Goal: Feedback & Contribution: Submit feedback/report problem

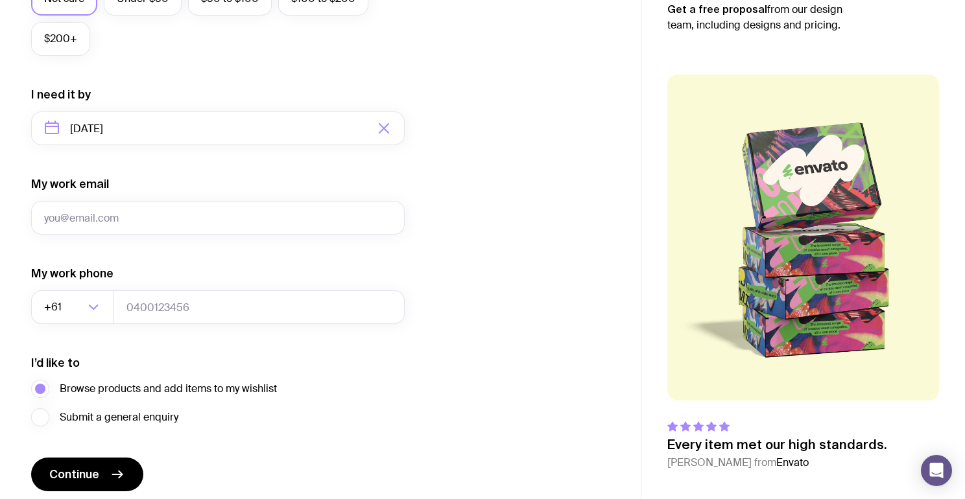
scroll to position [559, 0]
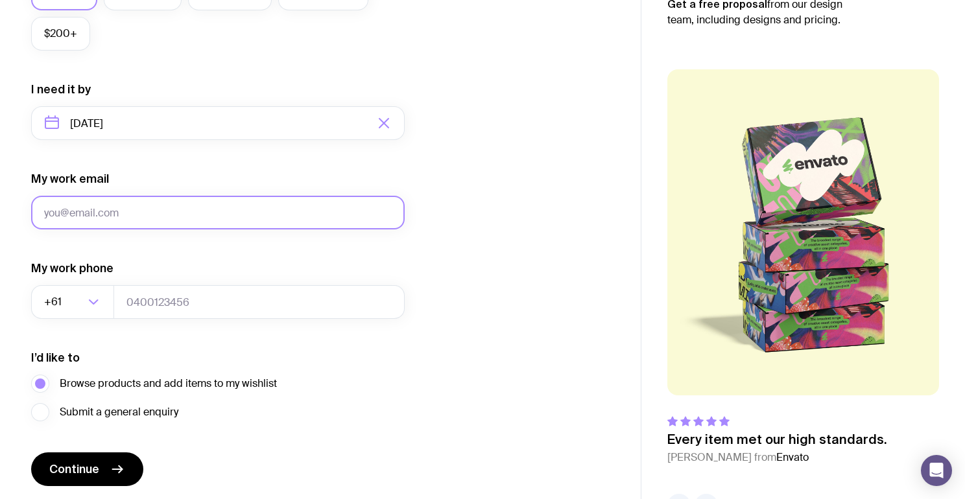
click at [234, 205] on input "My work email" at bounding box center [218, 213] width 374 height 34
type input "[EMAIL_ADDRESS][PERSON_NAME][DOMAIN_NAME]"
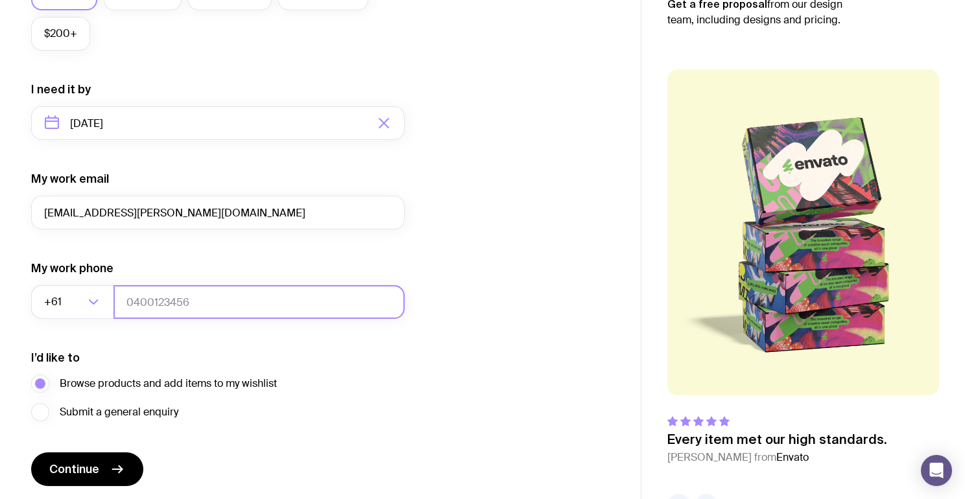
type input "0452195345"
click at [429, 264] on div "I want swag for Customers Team members An event Approximately how many people d…" at bounding box center [320, 62] width 579 height 847
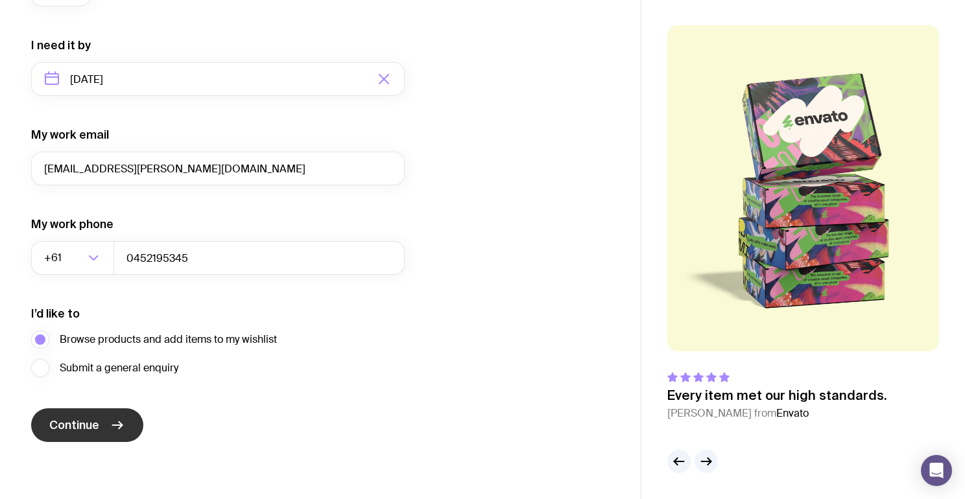
click at [110, 424] on icon "submit" at bounding box center [118, 426] width 16 height 16
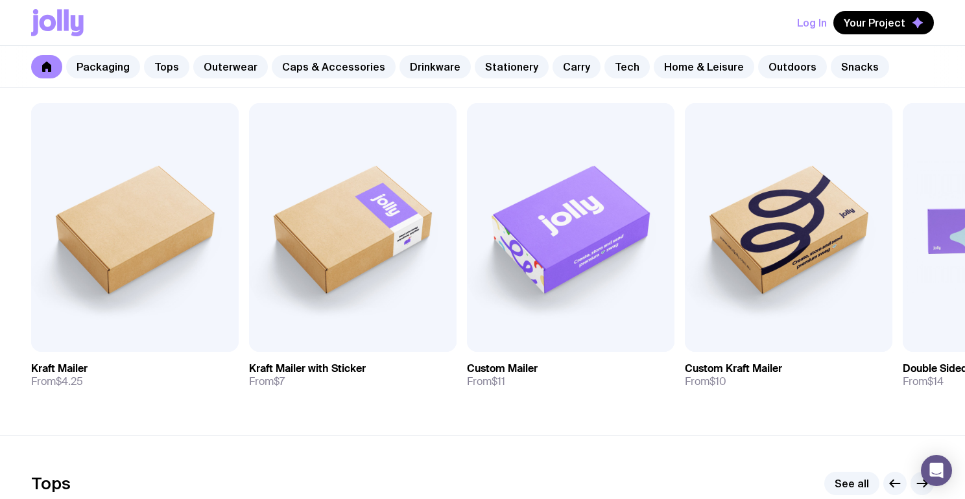
scroll to position [256, 0]
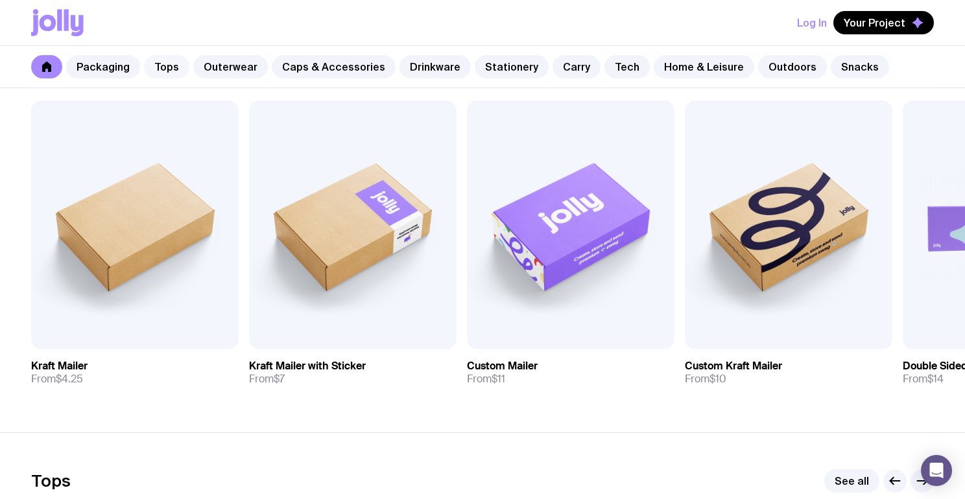
click at [172, 63] on link "Tops" at bounding box center [166, 66] width 45 height 23
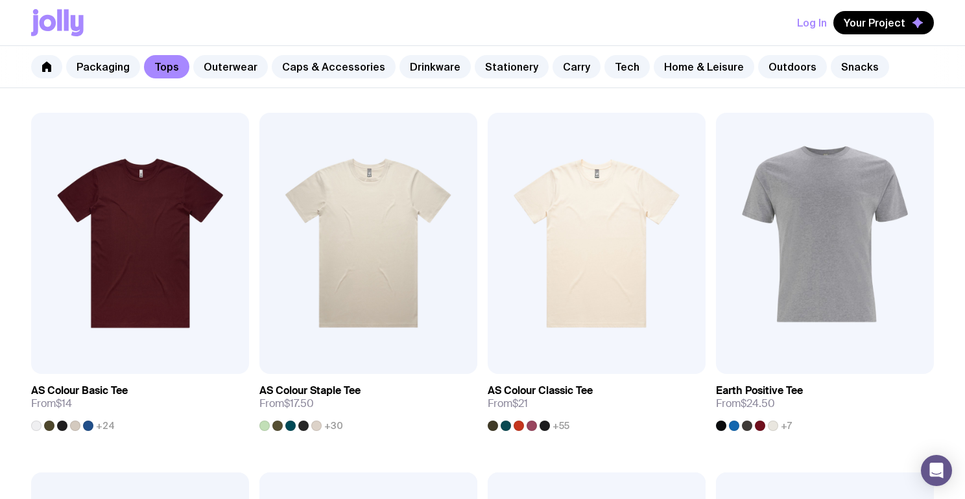
scroll to position [218, 0]
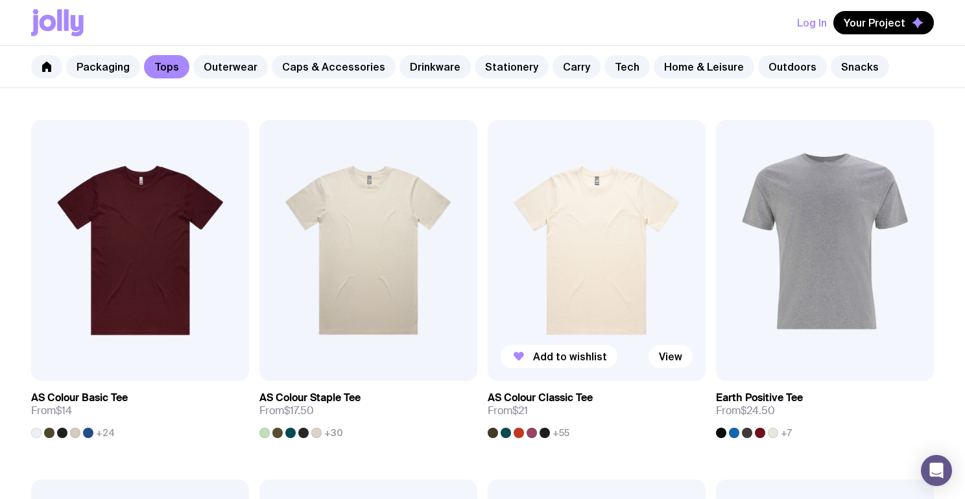
click at [586, 212] on img at bounding box center [597, 250] width 218 height 261
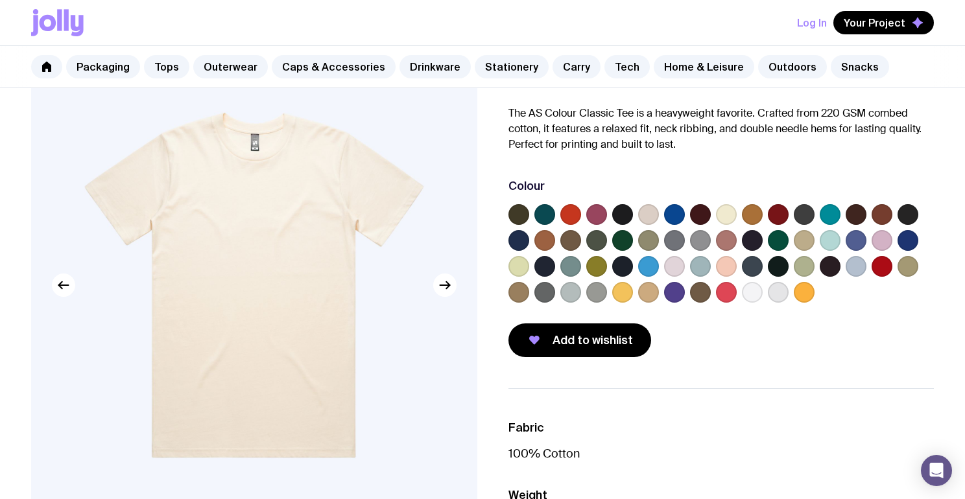
scroll to position [99, 0]
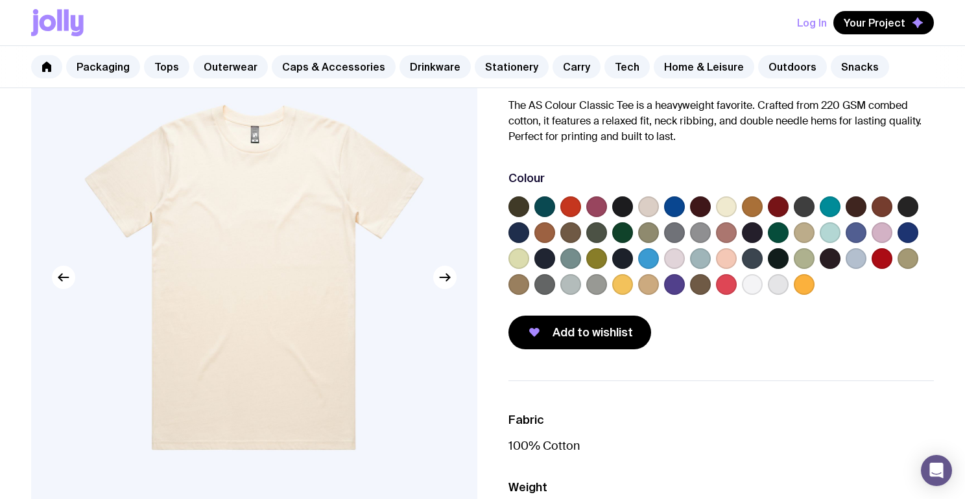
click at [520, 261] on label at bounding box center [519, 258] width 21 height 21
click at [0, 0] on input "radio" at bounding box center [0, 0] width 0 height 0
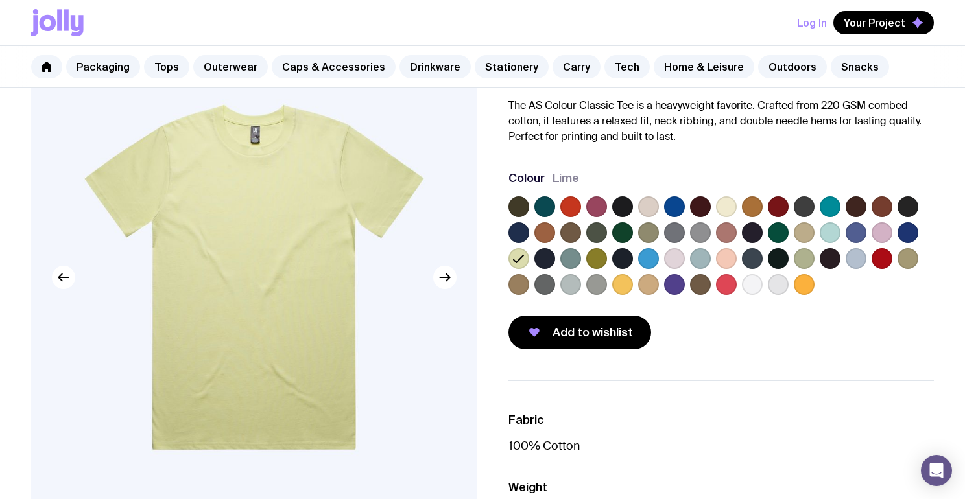
click at [800, 260] on label at bounding box center [804, 258] width 21 height 21
click at [0, 0] on input "radio" at bounding box center [0, 0] width 0 height 0
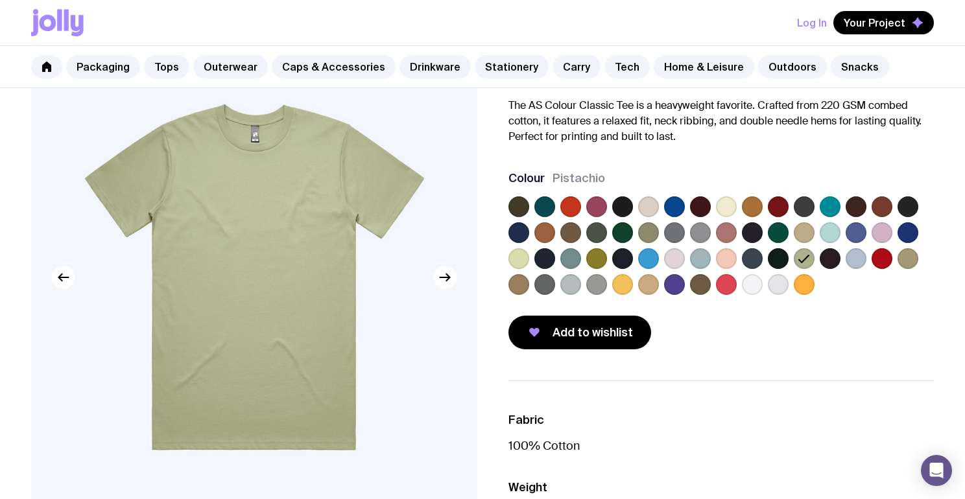
click at [907, 259] on label at bounding box center [908, 258] width 21 height 21
click at [0, 0] on input "radio" at bounding box center [0, 0] width 0 height 0
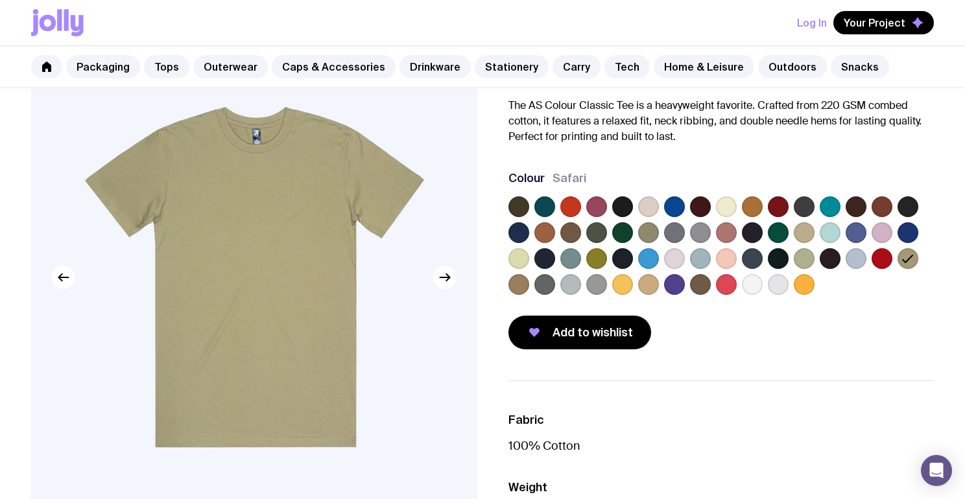
click at [806, 262] on label at bounding box center [804, 258] width 21 height 21
click at [0, 0] on input "radio" at bounding box center [0, 0] width 0 height 0
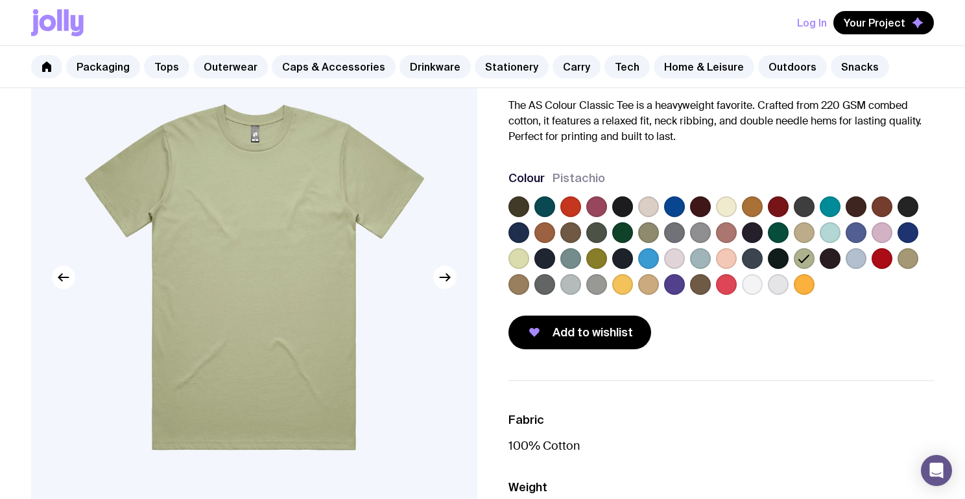
click at [722, 213] on label at bounding box center [726, 207] width 21 height 21
click at [0, 0] on input "radio" at bounding box center [0, 0] width 0 height 0
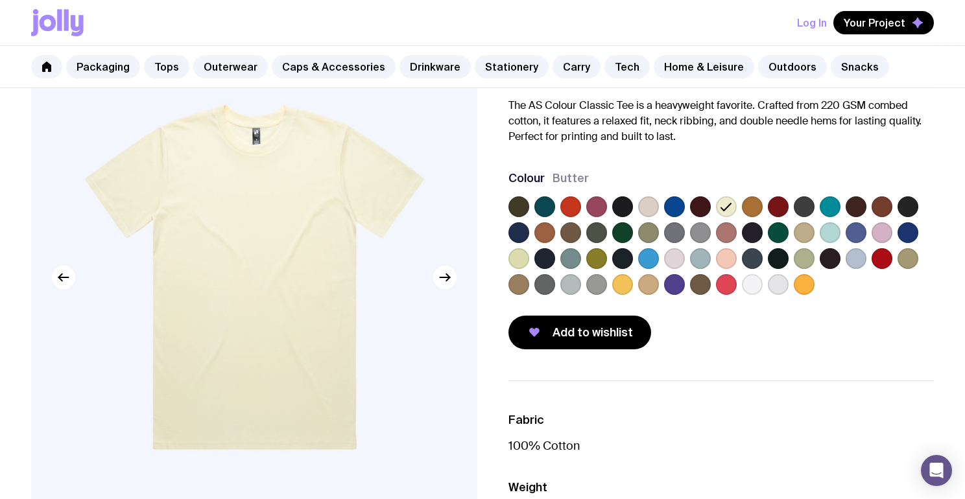
click at [752, 283] on label at bounding box center [752, 284] width 21 height 21
click at [0, 0] on input "radio" at bounding box center [0, 0] width 0 height 0
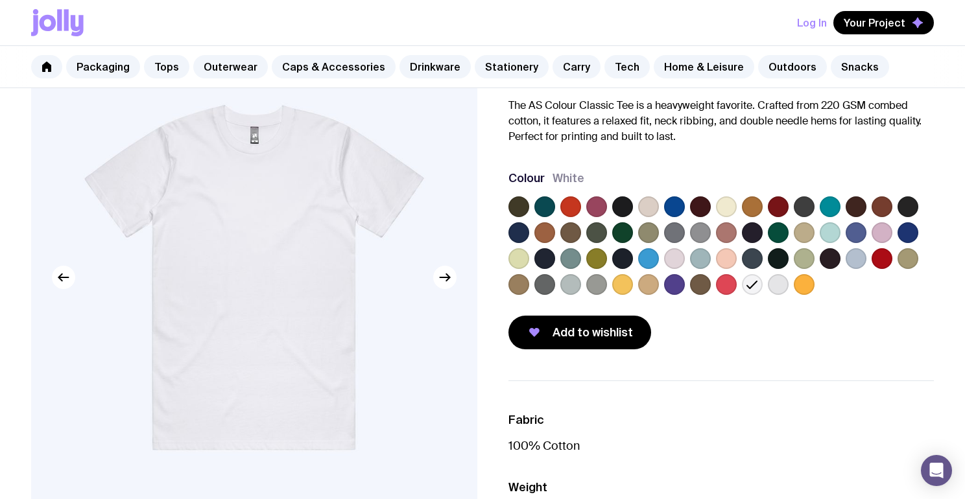
click at [771, 283] on label at bounding box center [778, 284] width 21 height 21
click at [0, 0] on input "radio" at bounding box center [0, 0] width 0 height 0
click at [723, 209] on label at bounding box center [726, 207] width 21 height 21
click at [0, 0] on input "radio" at bounding box center [0, 0] width 0 height 0
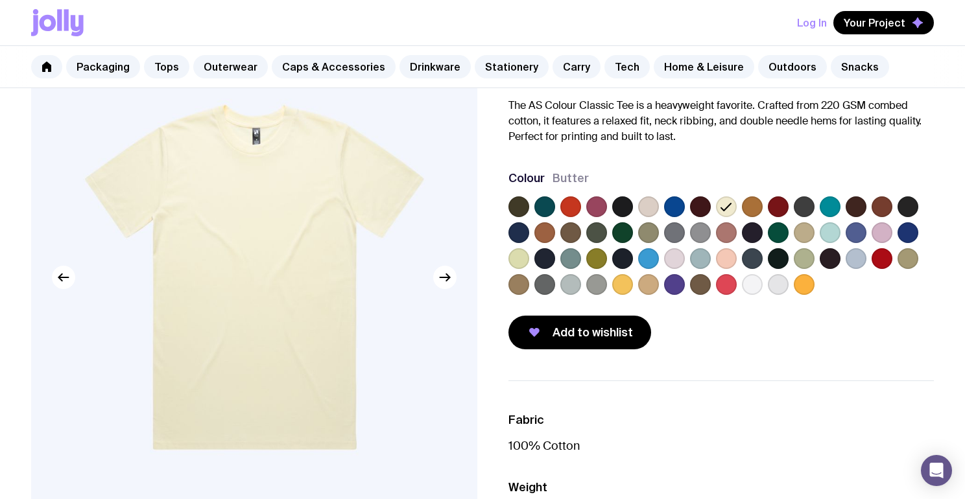
click at [521, 258] on label at bounding box center [519, 258] width 21 height 21
click at [0, 0] on input "radio" at bounding box center [0, 0] width 0 height 0
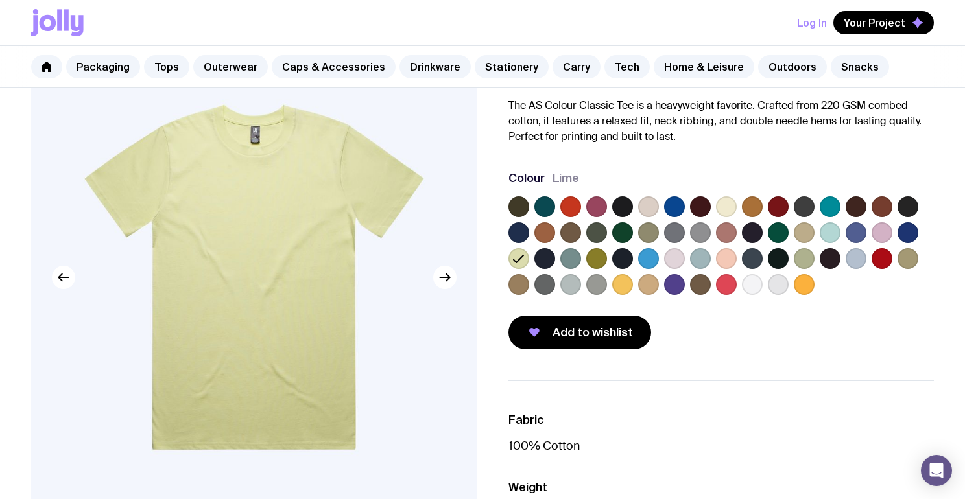
click at [798, 261] on label at bounding box center [804, 258] width 21 height 21
click at [0, 0] on input "radio" at bounding box center [0, 0] width 0 height 0
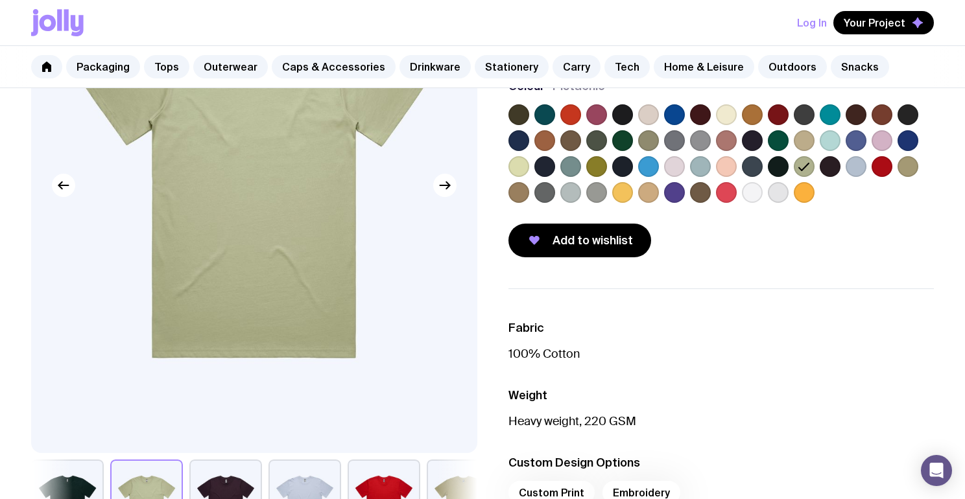
scroll to position [193, 0]
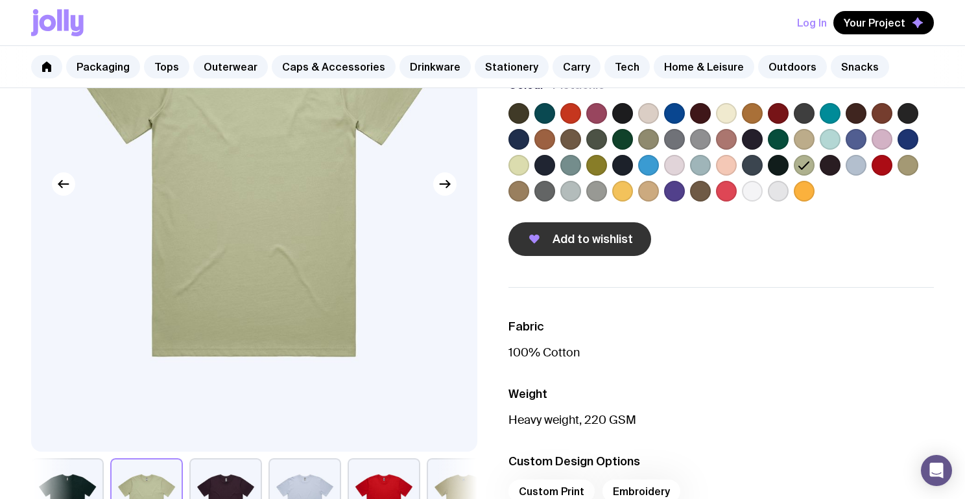
click at [596, 246] on span "Add to wishlist" at bounding box center [593, 240] width 80 height 16
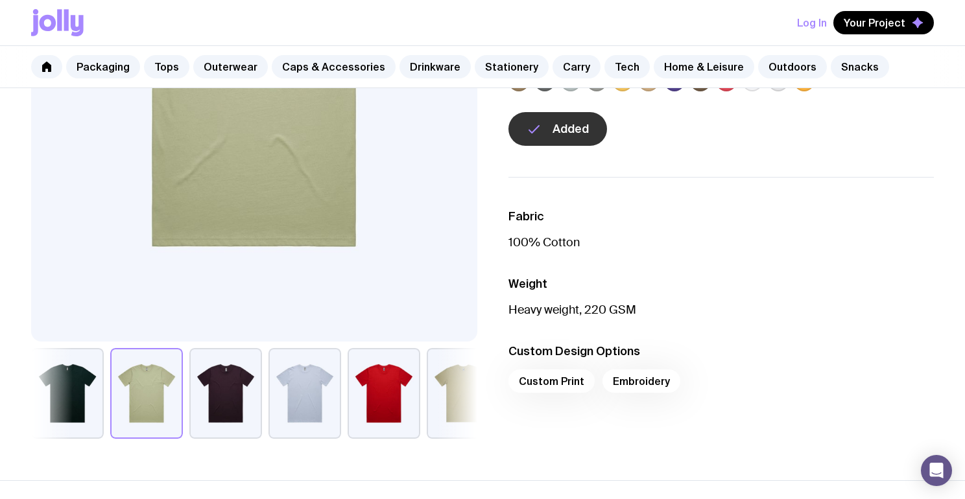
scroll to position [357, 0]
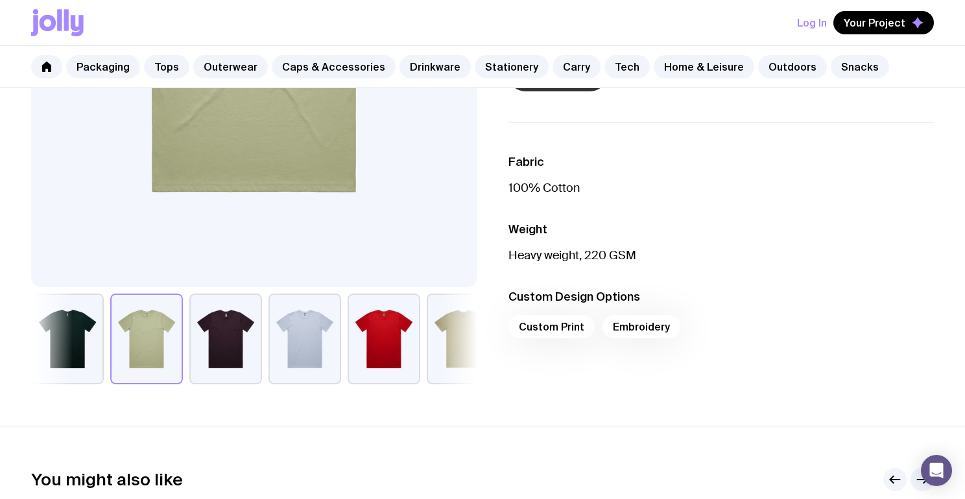
click at [630, 328] on div "Custom Print Embroidery" at bounding box center [722, 330] width 426 height 31
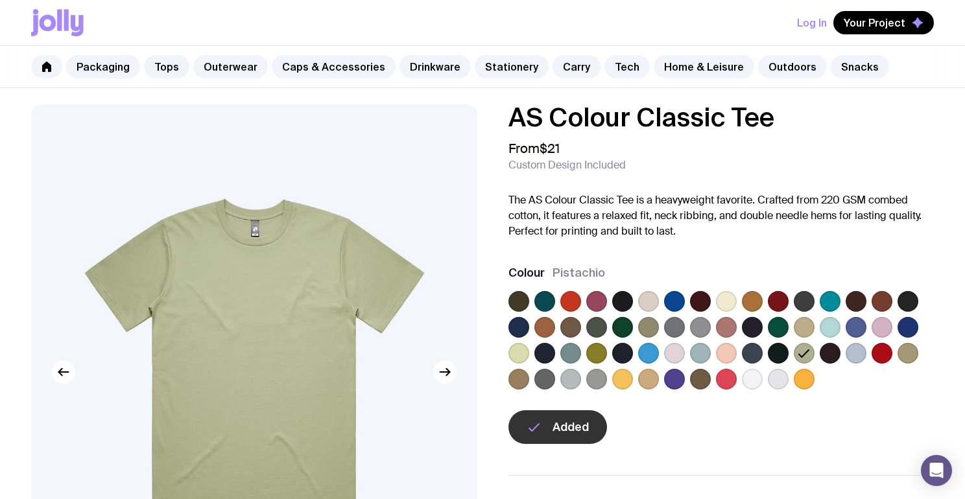
scroll to position [2, 0]
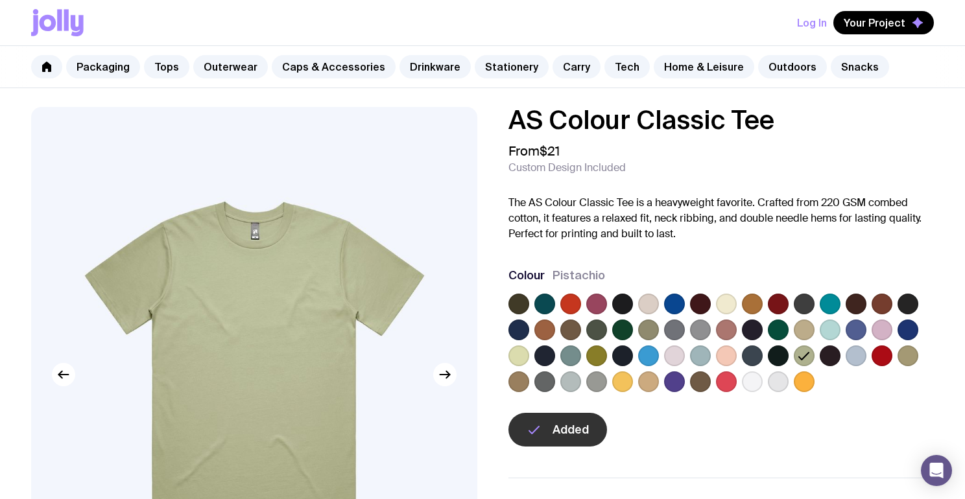
click at [749, 386] on label at bounding box center [752, 382] width 21 height 21
click at [0, 0] on input "radio" at bounding box center [0, 0] width 0 height 0
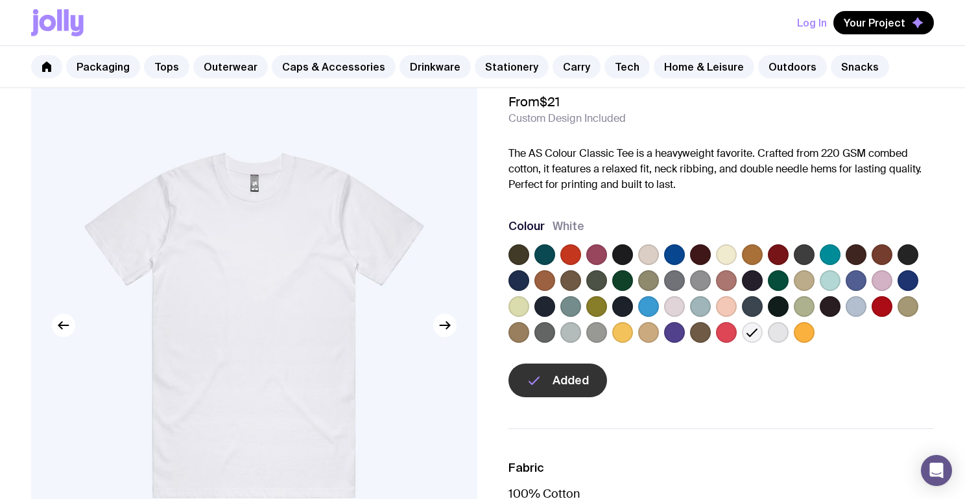
scroll to position [0, 0]
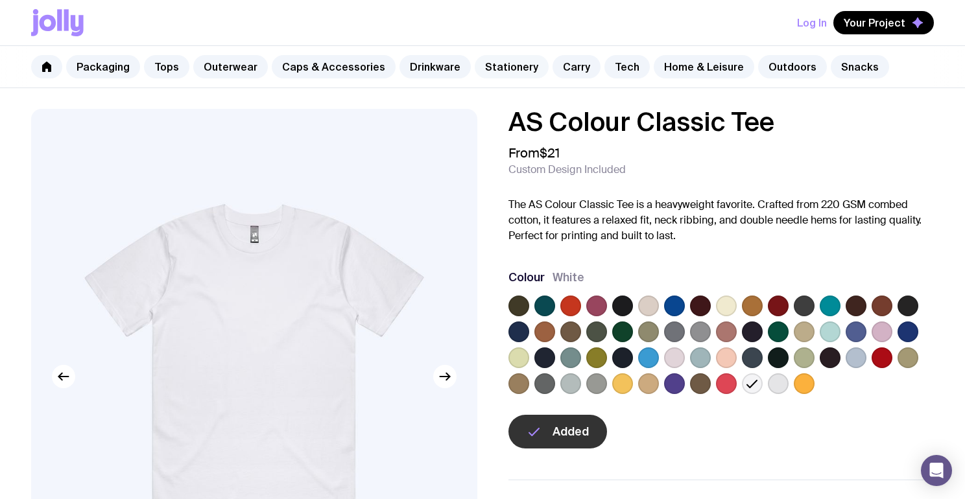
click at [508, 66] on link "Stationery" at bounding box center [512, 66] width 74 height 23
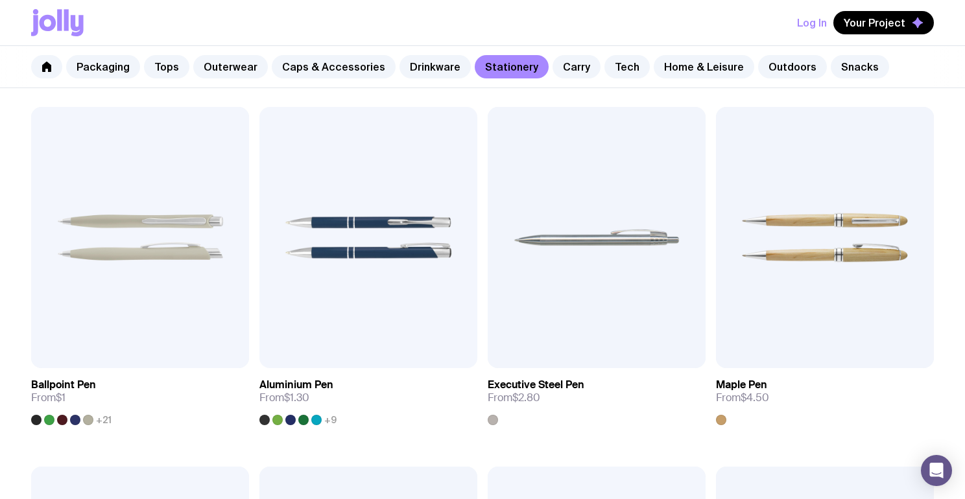
scroll to position [200, 0]
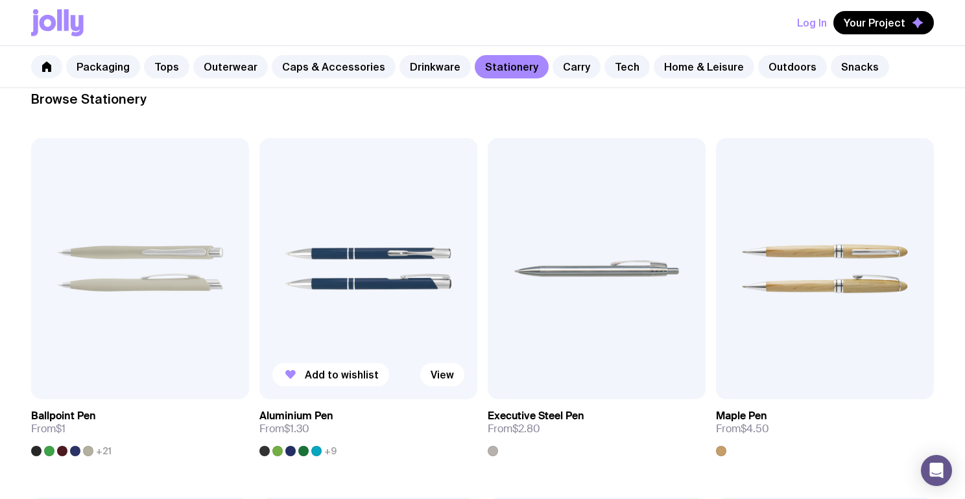
click at [424, 278] on img at bounding box center [368, 268] width 218 height 261
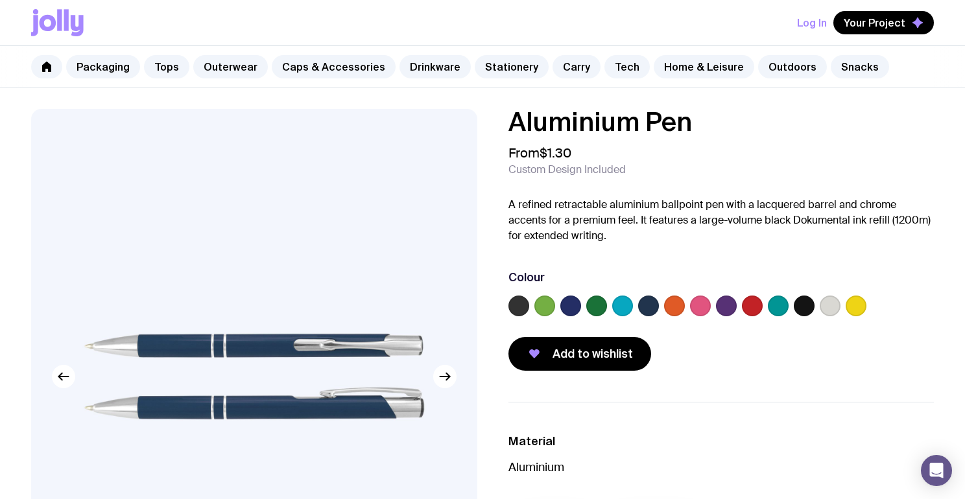
click at [836, 304] on label at bounding box center [830, 306] width 21 height 21
click at [0, 0] on input "radio" at bounding box center [0, 0] width 0 height 0
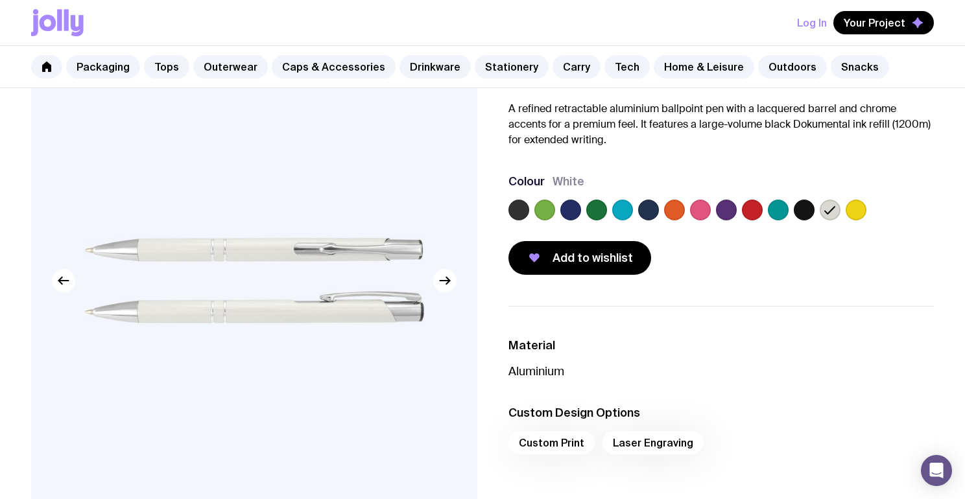
scroll to position [75, 0]
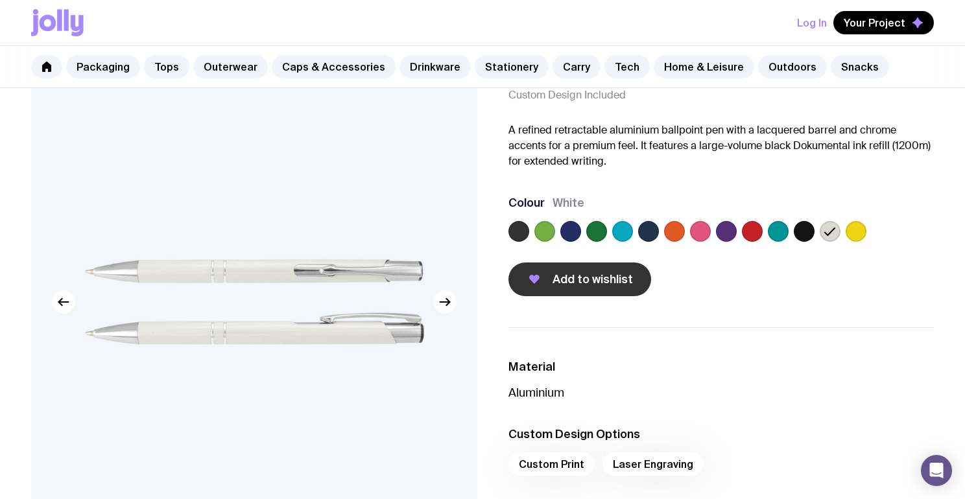
click at [599, 285] on span "Add to wishlist" at bounding box center [593, 280] width 80 height 16
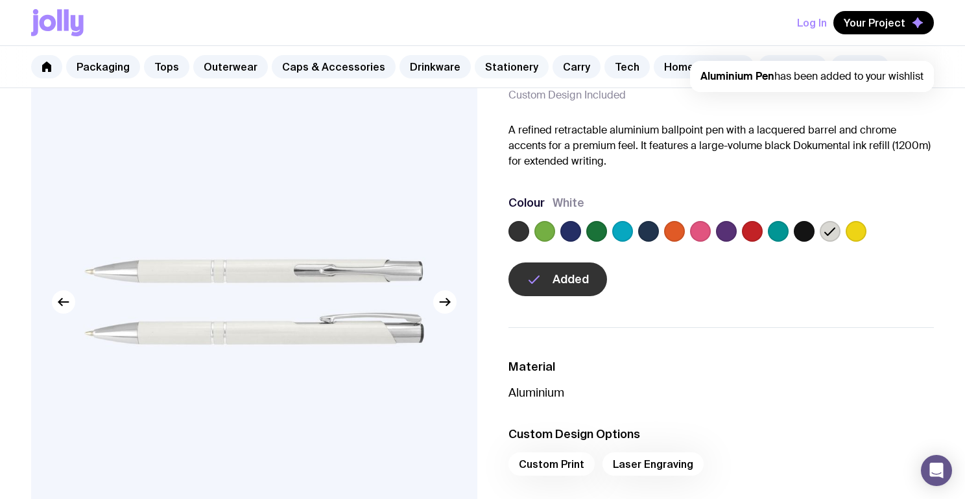
click at [507, 63] on link "Stationery" at bounding box center [512, 66] width 74 height 23
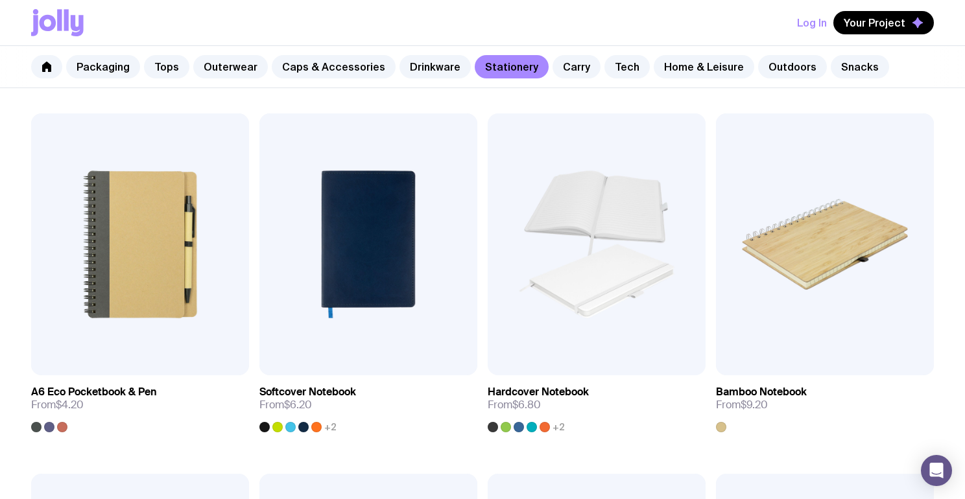
scroll to position [950, 0]
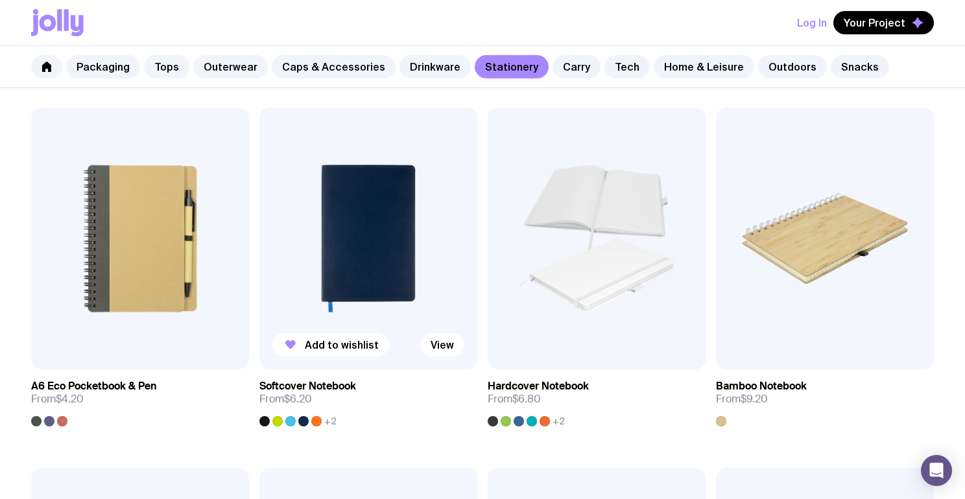
click at [416, 245] on img at bounding box center [368, 238] width 218 height 261
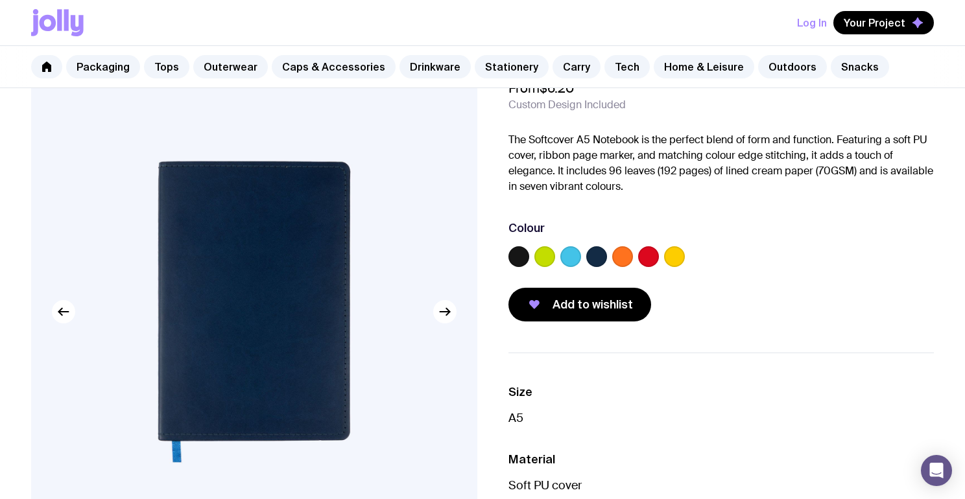
scroll to position [67, 0]
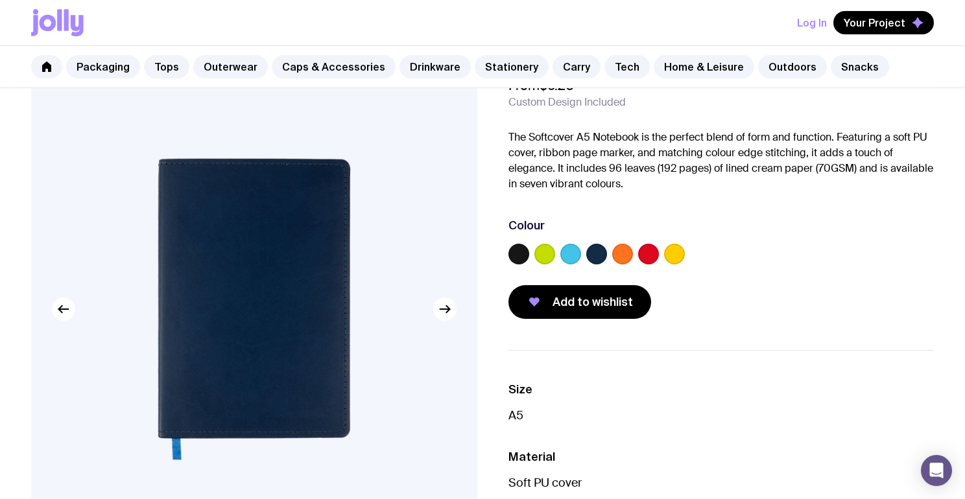
click at [679, 251] on label at bounding box center [674, 254] width 21 height 21
click at [0, 0] on input "radio" at bounding box center [0, 0] width 0 height 0
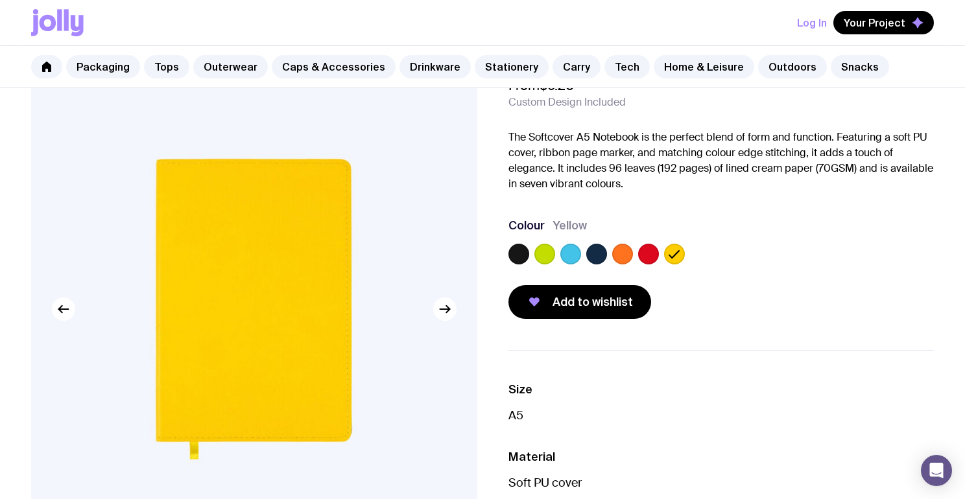
click at [525, 257] on label at bounding box center [519, 254] width 21 height 21
click at [0, 0] on input "radio" at bounding box center [0, 0] width 0 height 0
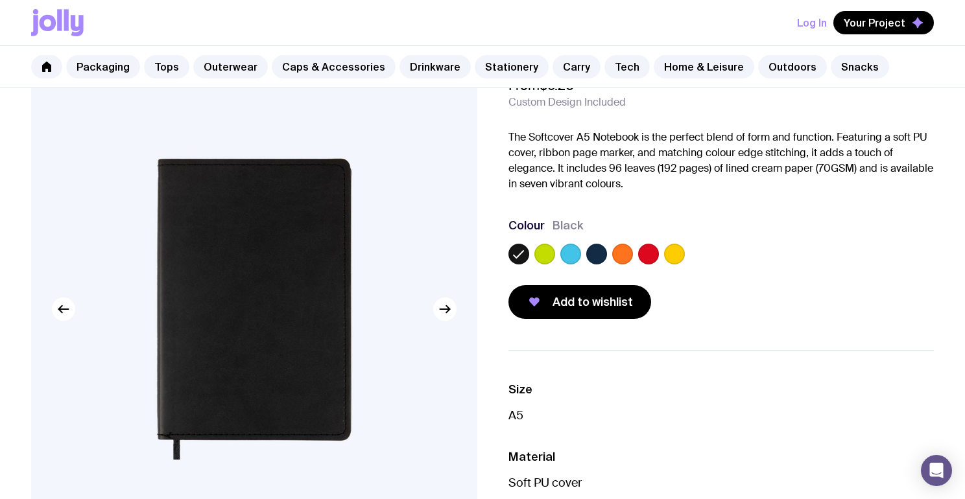
click at [436, 326] on img at bounding box center [254, 310] width 446 height 536
click at [444, 312] on icon "button" at bounding box center [445, 310] width 16 height 16
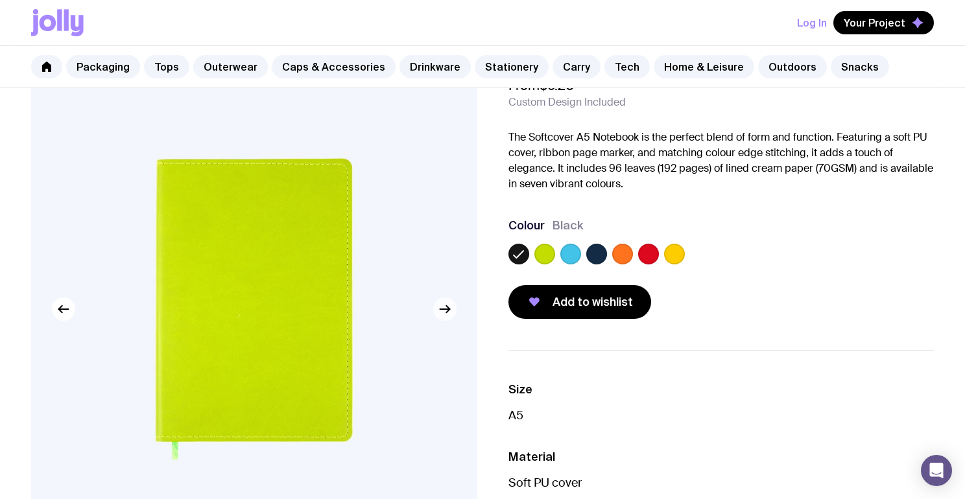
click at [444, 312] on icon "button" at bounding box center [445, 310] width 16 height 16
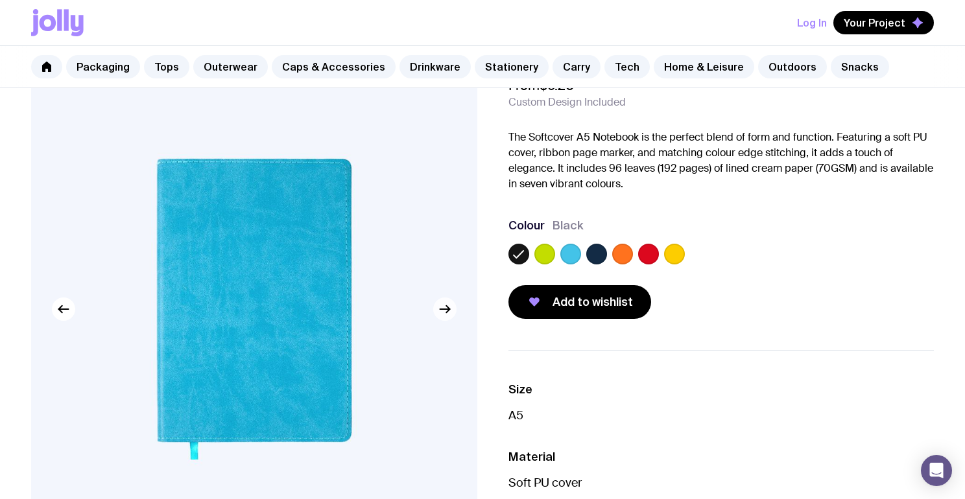
click at [444, 312] on icon "button" at bounding box center [445, 310] width 16 height 16
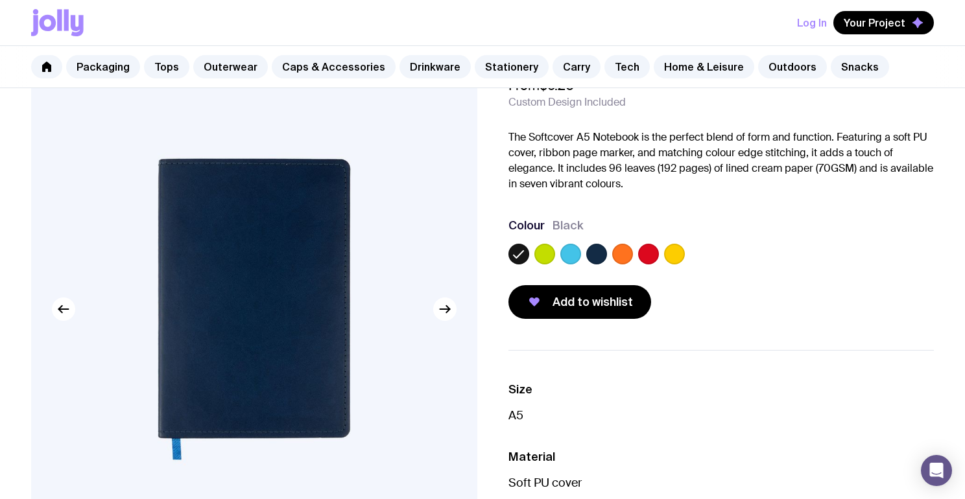
scroll to position [881, 0]
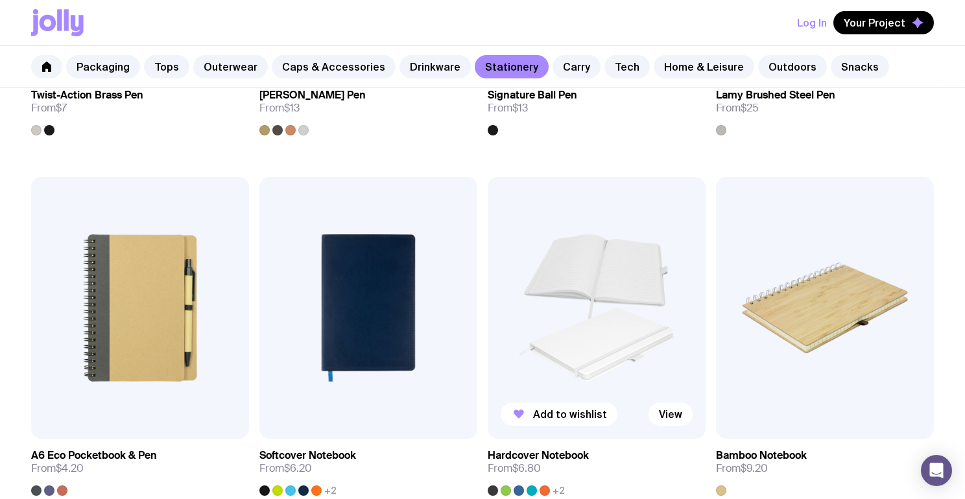
click at [550, 252] on img at bounding box center [597, 307] width 218 height 261
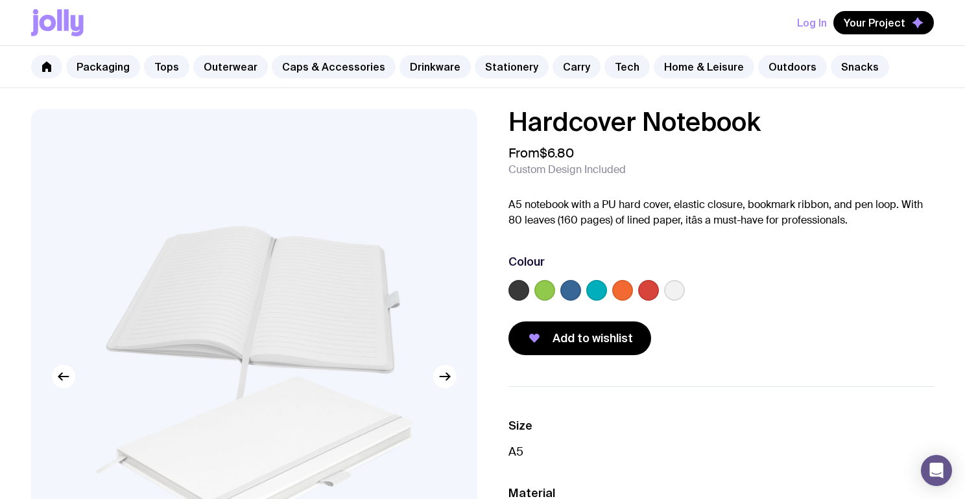
click at [677, 291] on label at bounding box center [674, 290] width 21 height 21
click at [0, 0] on input "radio" at bounding box center [0, 0] width 0 height 0
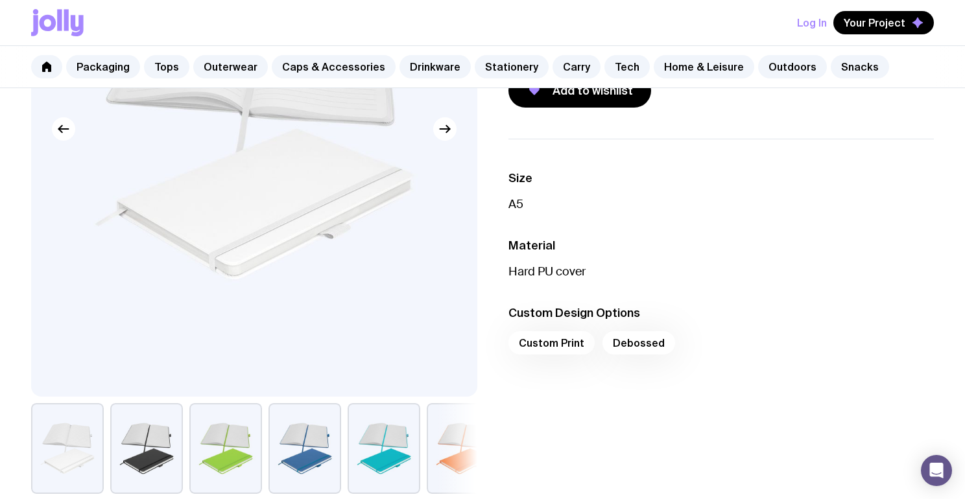
scroll to position [252, 0]
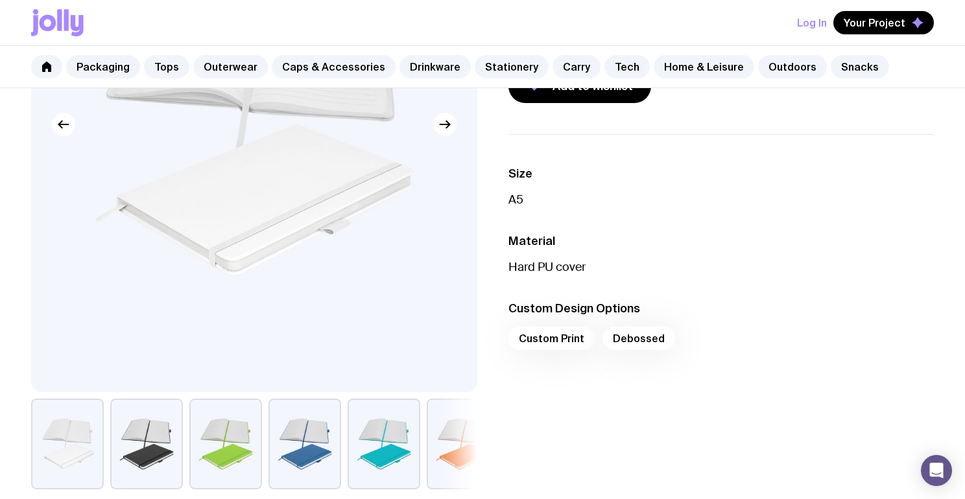
click at [170, 457] on button "button" at bounding box center [146, 444] width 73 height 91
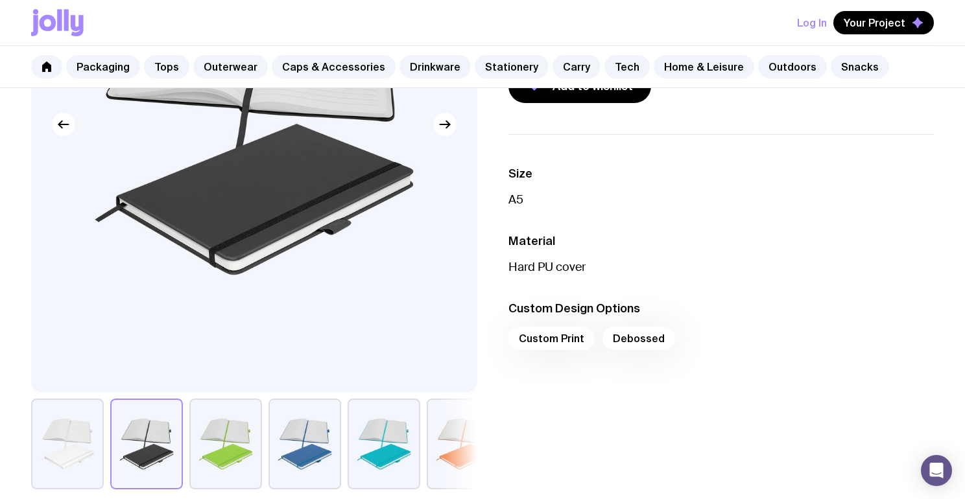
click at [89, 442] on button "button" at bounding box center [67, 444] width 73 height 91
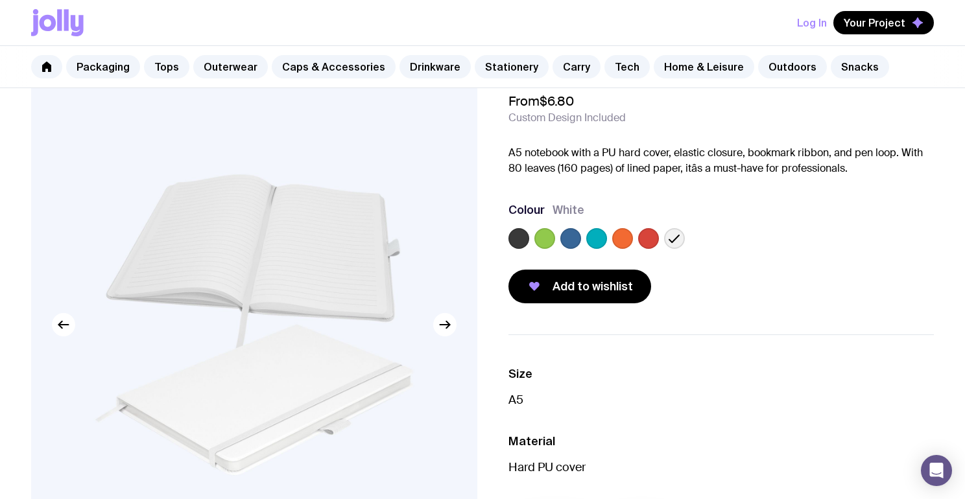
scroll to position [43, 0]
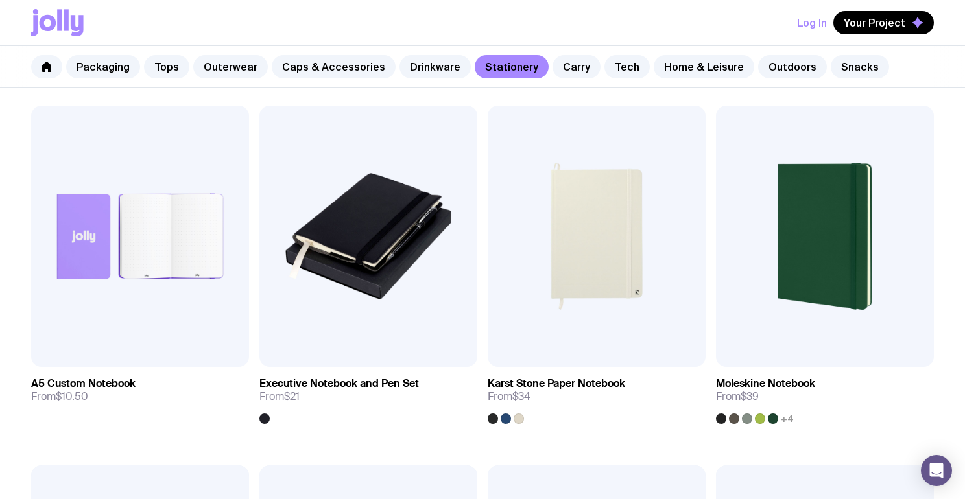
scroll to position [1321, 0]
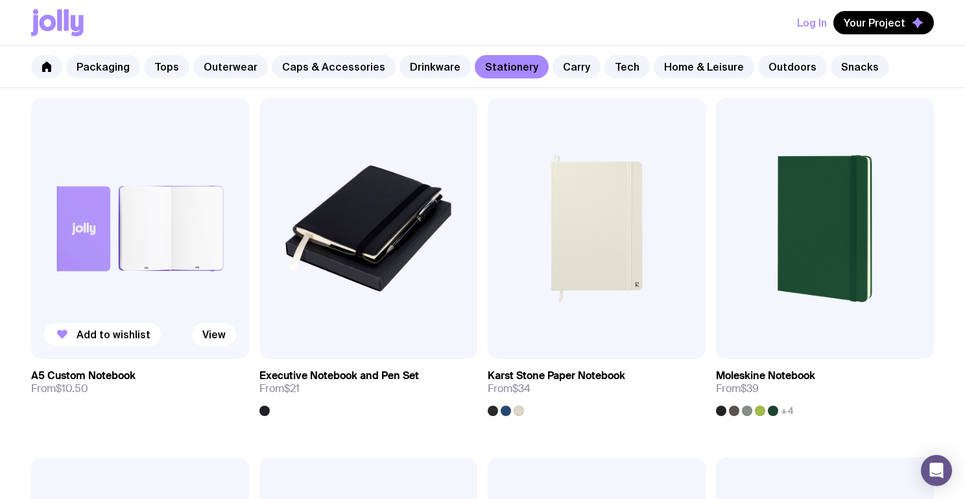
click at [157, 311] on img at bounding box center [140, 228] width 218 height 261
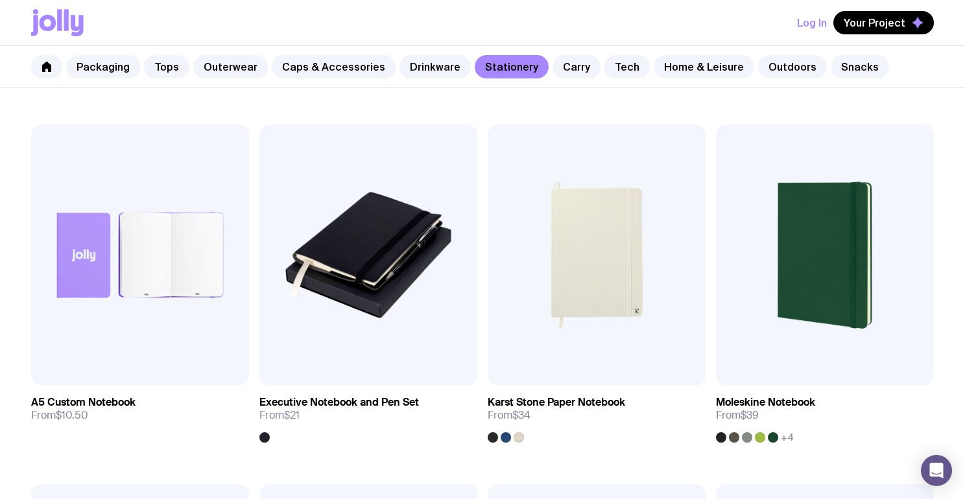
scroll to position [1297, 0]
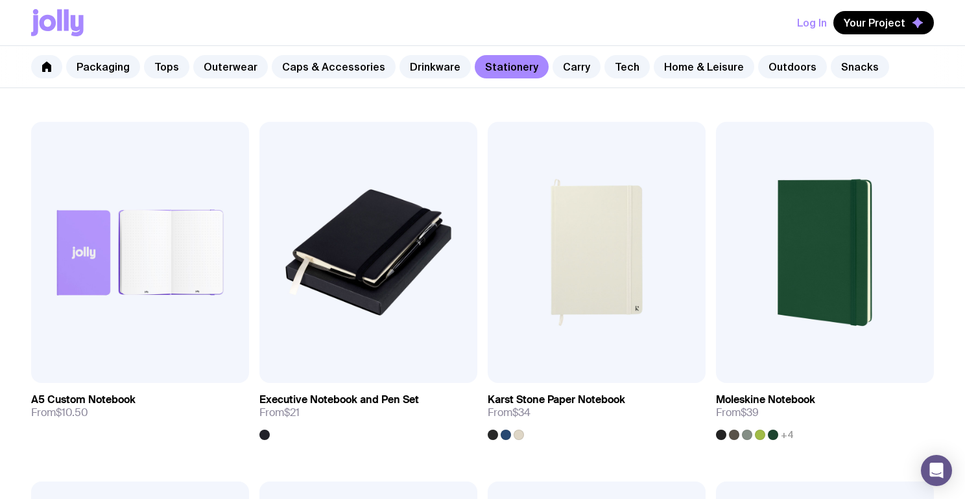
click at [573, 236] on img at bounding box center [597, 252] width 218 height 261
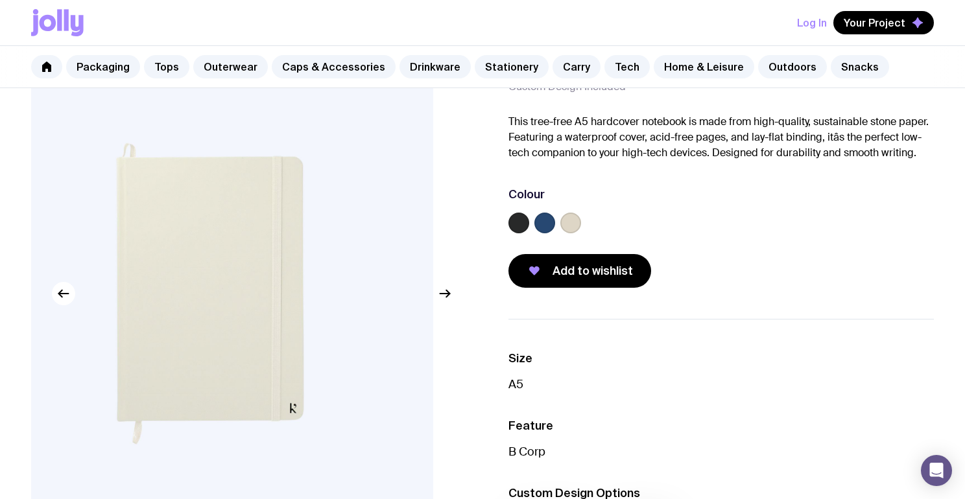
scroll to position [82, 0]
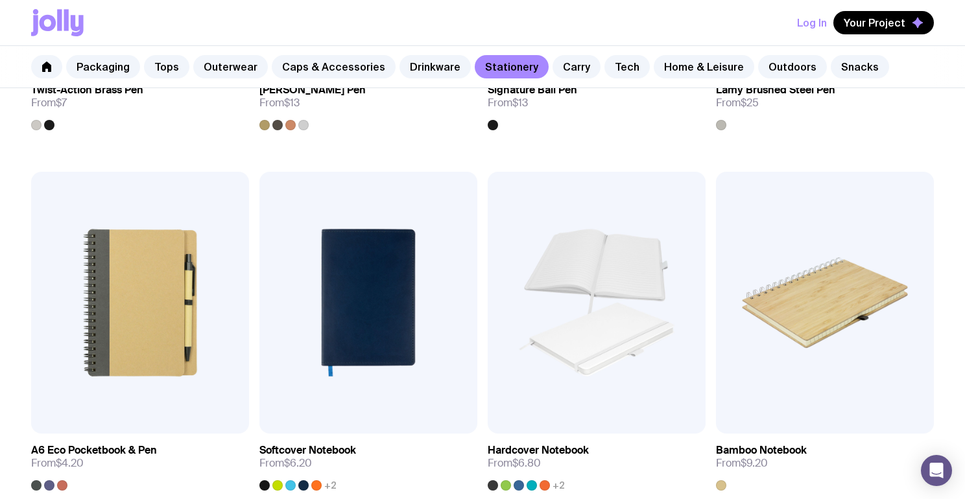
scroll to position [896, 0]
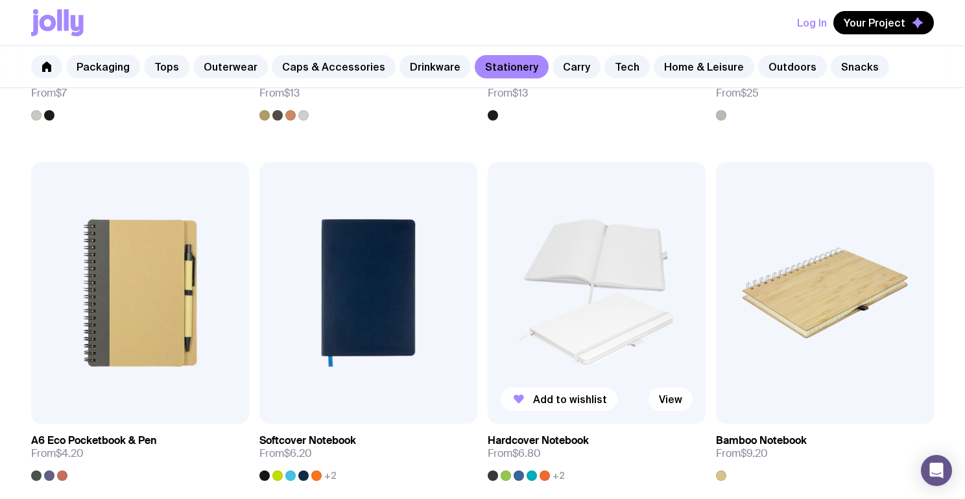
click at [607, 292] on img at bounding box center [597, 292] width 218 height 261
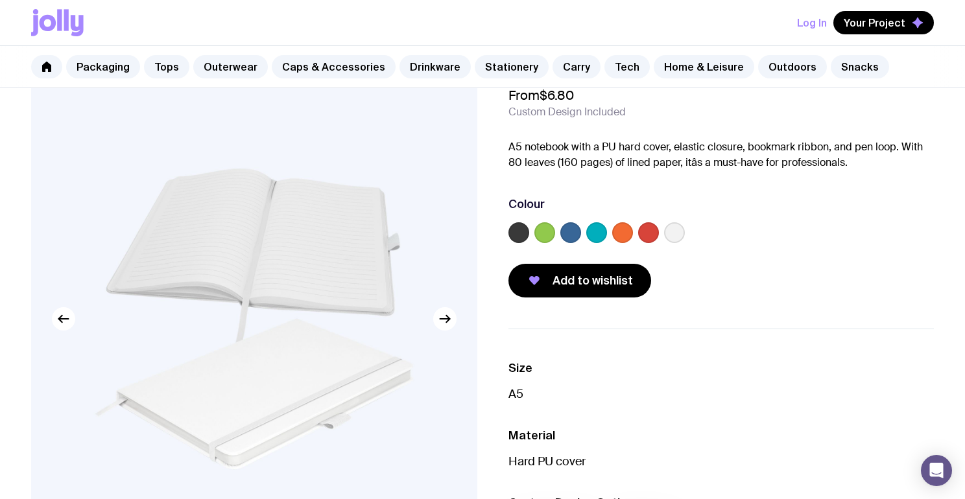
scroll to position [45, 0]
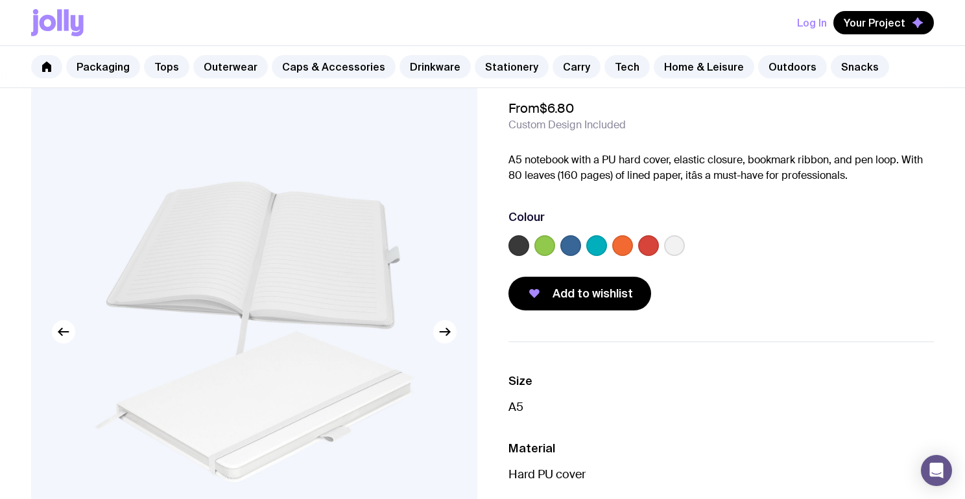
click at [678, 247] on label at bounding box center [674, 245] width 21 height 21
click at [0, 0] on input "radio" at bounding box center [0, 0] width 0 height 0
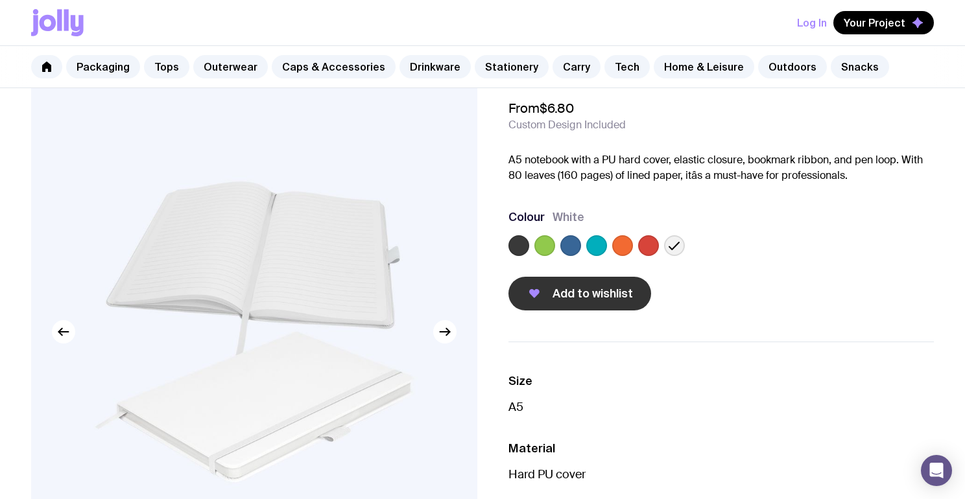
click at [577, 296] on span "Add to wishlist" at bounding box center [593, 294] width 80 height 16
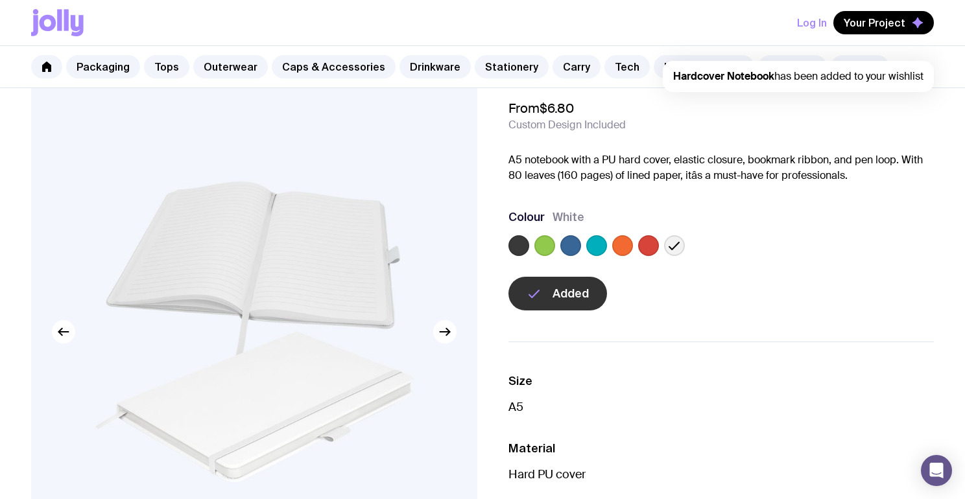
scroll to position [0, 0]
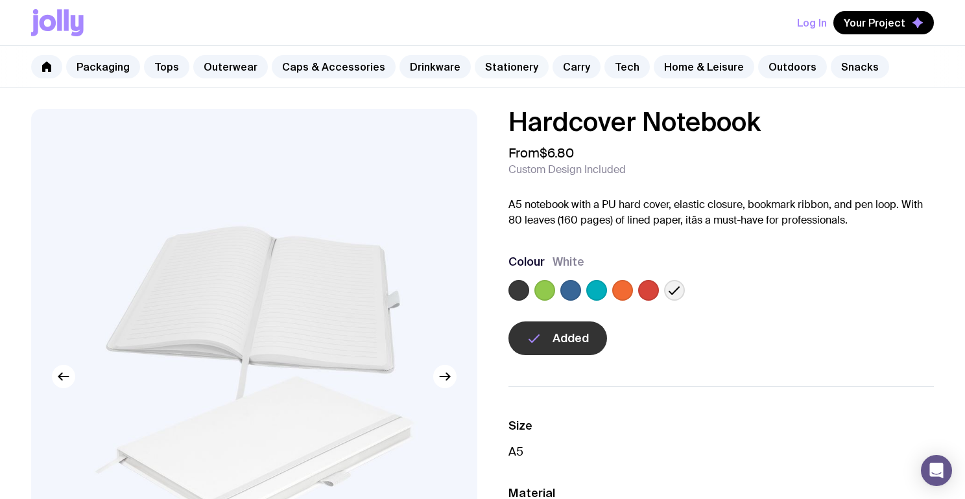
click at [502, 65] on link "Stationery" at bounding box center [512, 66] width 74 height 23
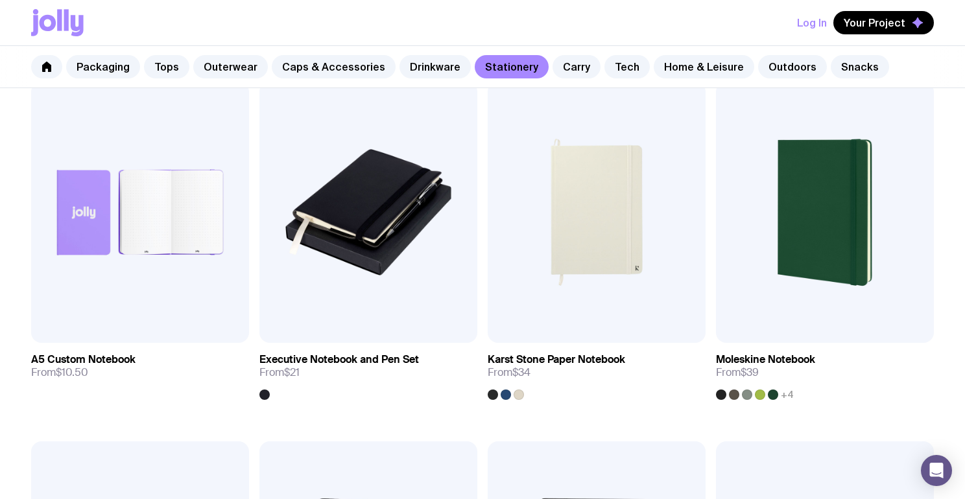
scroll to position [1367, 0]
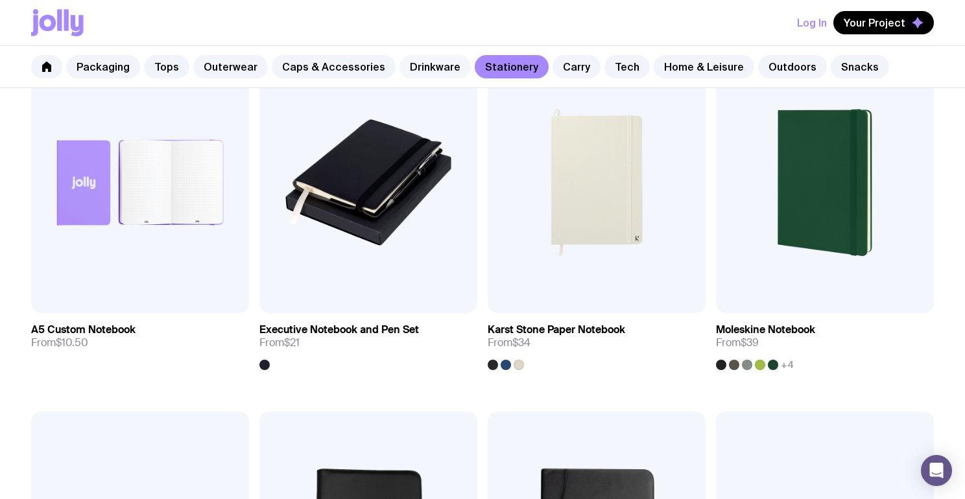
click at [439, 69] on link "Drinkware" at bounding box center [435, 66] width 71 height 23
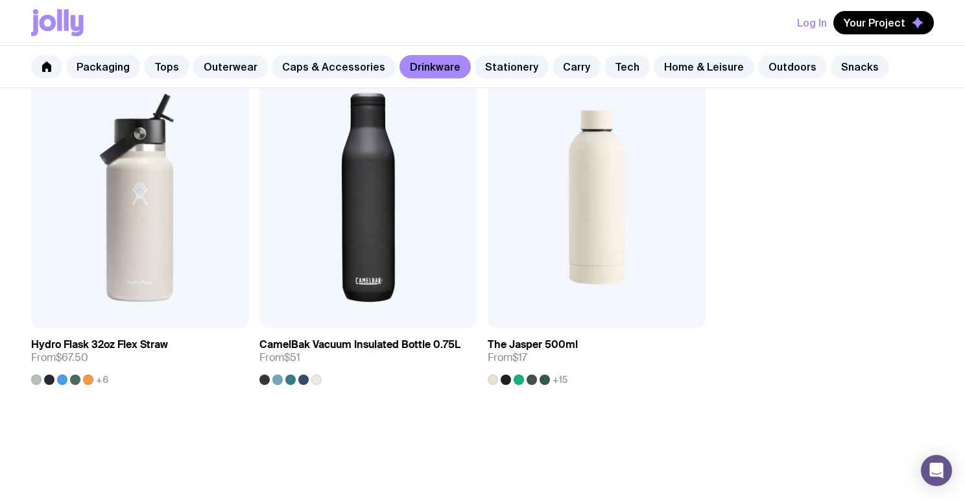
scroll to position [2046, 0]
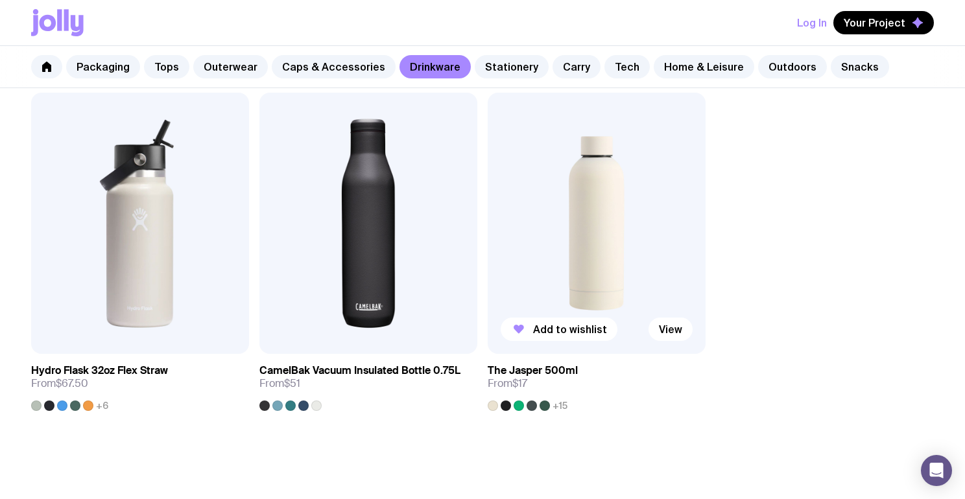
click at [583, 206] on img at bounding box center [597, 223] width 218 height 261
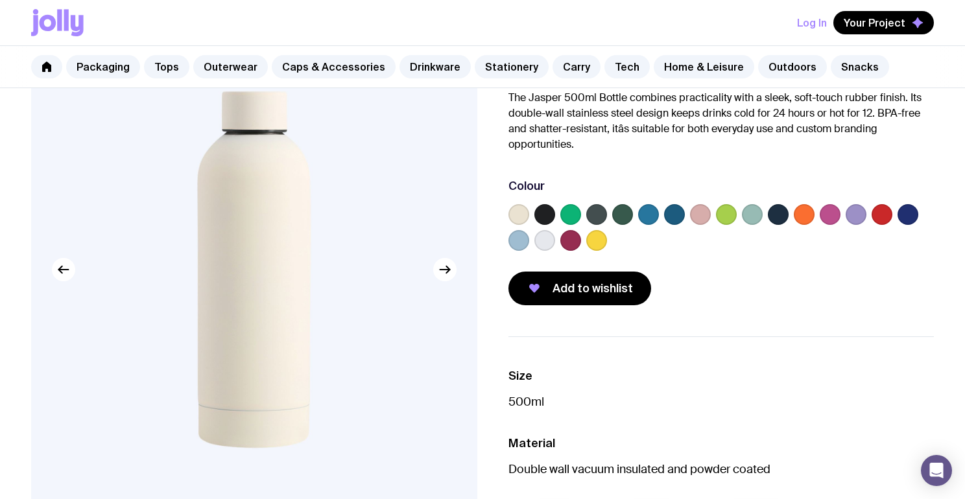
scroll to position [94, 0]
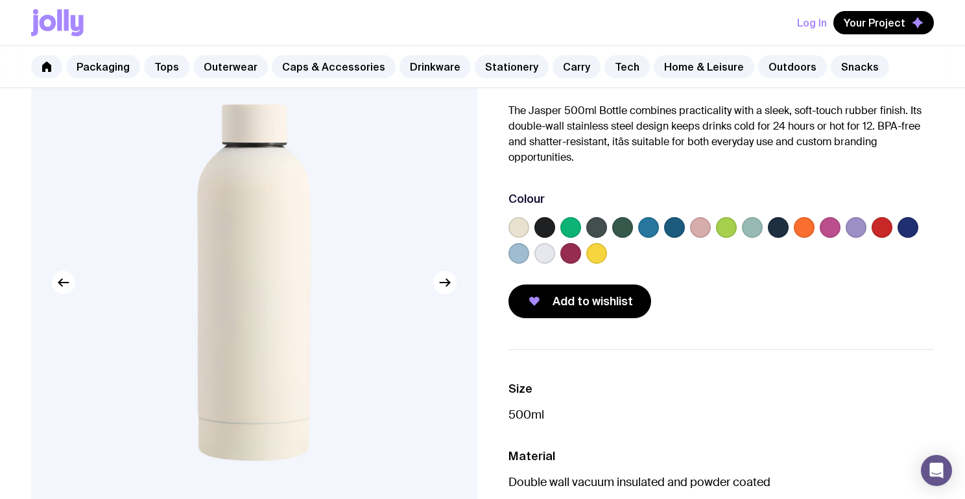
click at [545, 255] on label at bounding box center [544, 253] width 21 height 21
click at [0, 0] on input "radio" at bounding box center [0, 0] width 0 height 0
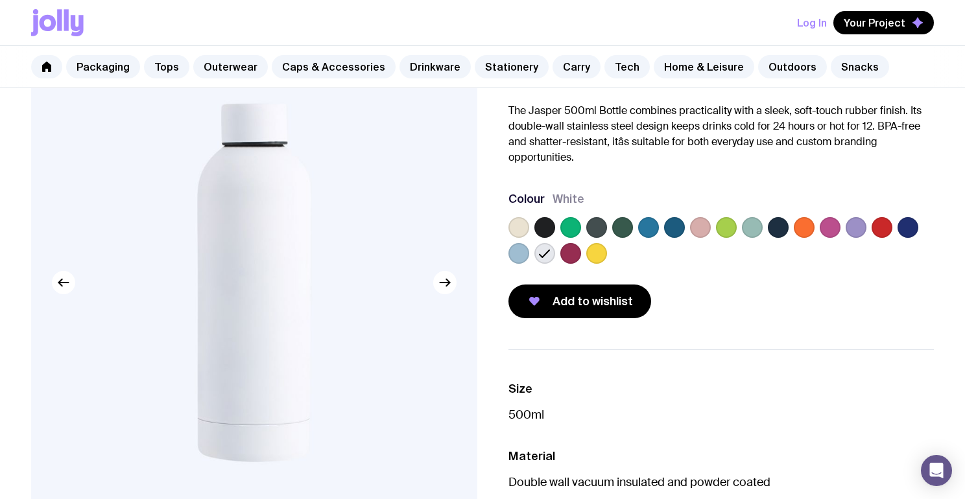
click at [520, 229] on label at bounding box center [519, 227] width 21 height 21
click at [0, 0] on input "radio" at bounding box center [0, 0] width 0 height 0
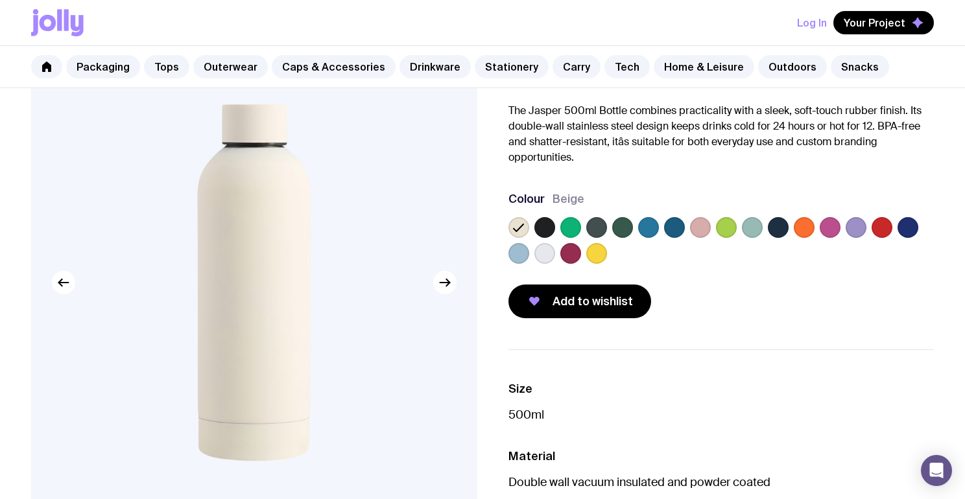
click at [753, 228] on label at bounding box center [752, 227] width 21 height 21
click at [0, 0] on input "radio" at bounding box center [0, 0] width 0 height 0
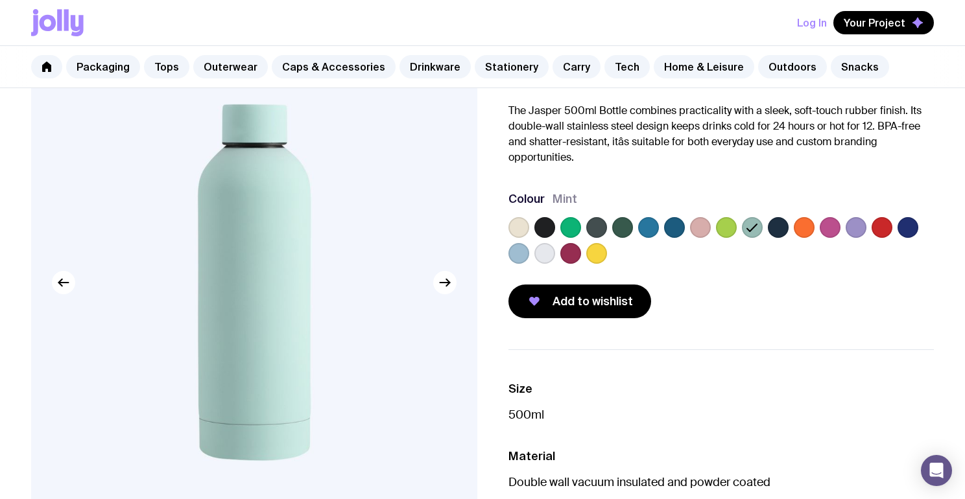
click at [518, 226] on label at bounding box center [519, 227] width 21 height 21
click at [0, 0] on input "radio" at bounding box center [0, 0] width 0 height 0
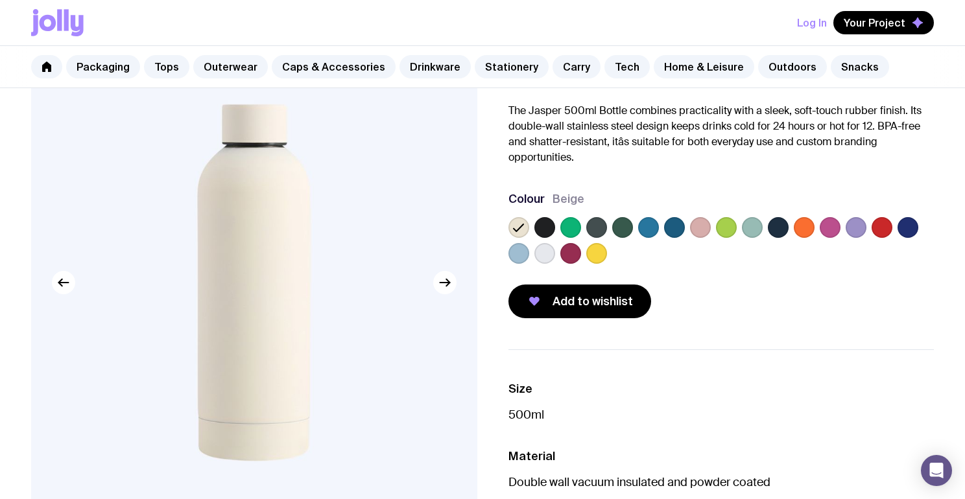
click at [545, 252] on label at bounding box center [544, 253] width 21 height 21
click at [0, 0] on input "radio" at bounding box center [0, 0] width 0 height 0
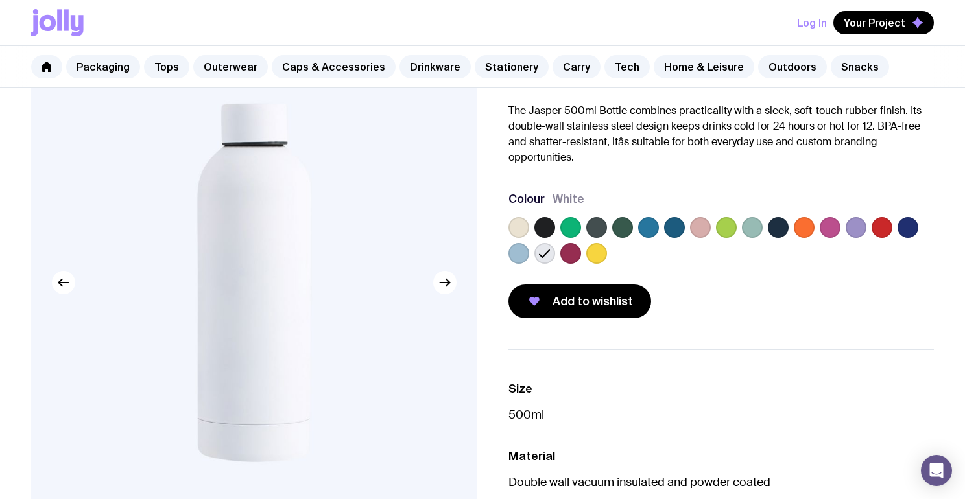
click at [520, 226] on label at bounding box center [519, 227] width 21 height 21
click at [0, 0] on input "radio" at bounding box center [0, 0] width 0 height 0
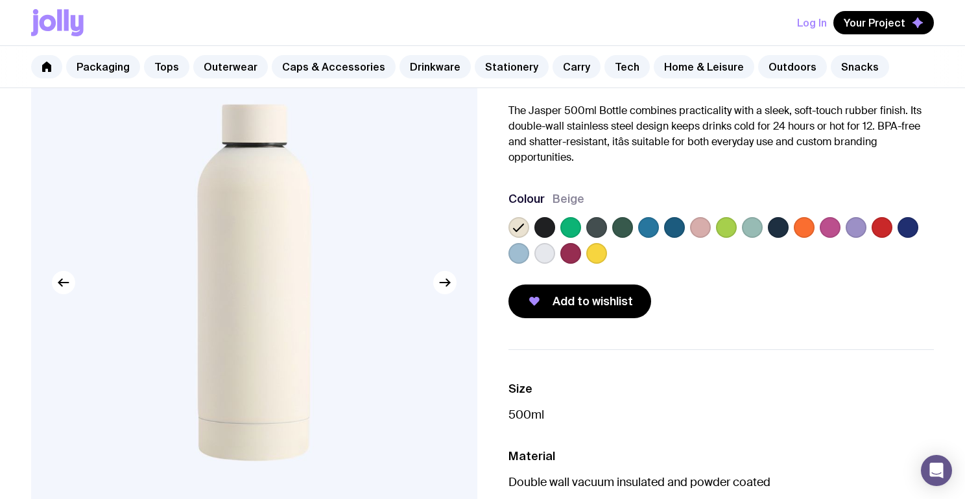
click at [545, 253] on label at bounding box center [544, 253] width 21 height 21
click at [0, 0] on input "radio" at bounding box center [0, 0] width 0 height 0
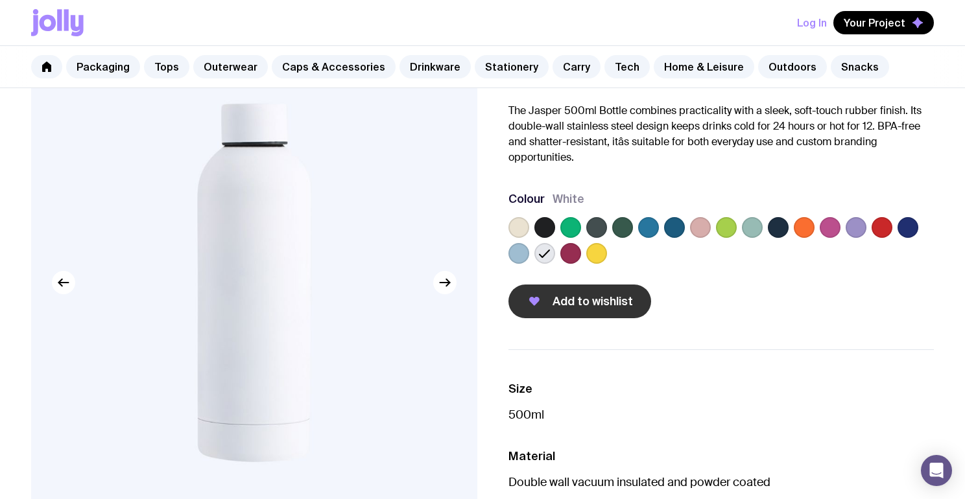
click at [569, 301] on span "Add to wishlist" at bounding box center [593, 302] width 80 height 16
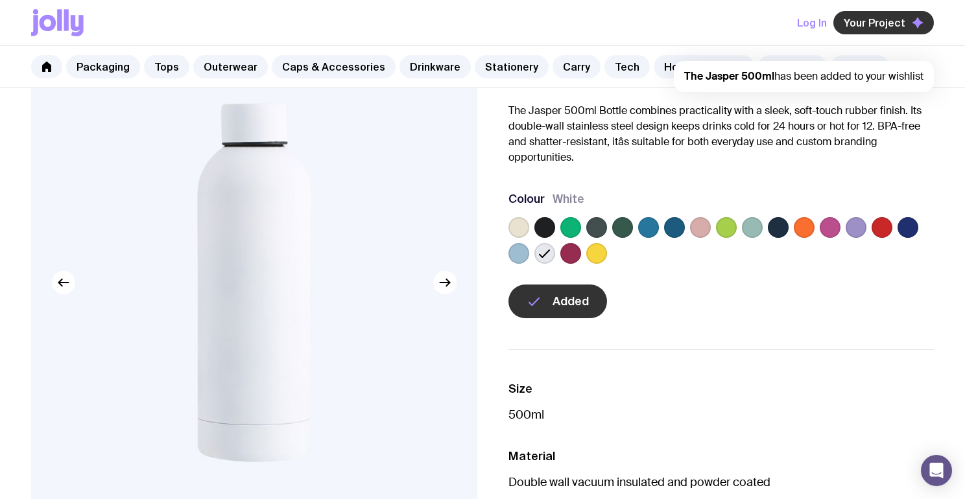
click at [919, 19] on icon "button" at bounding box center [918, 23] width 12 height 12
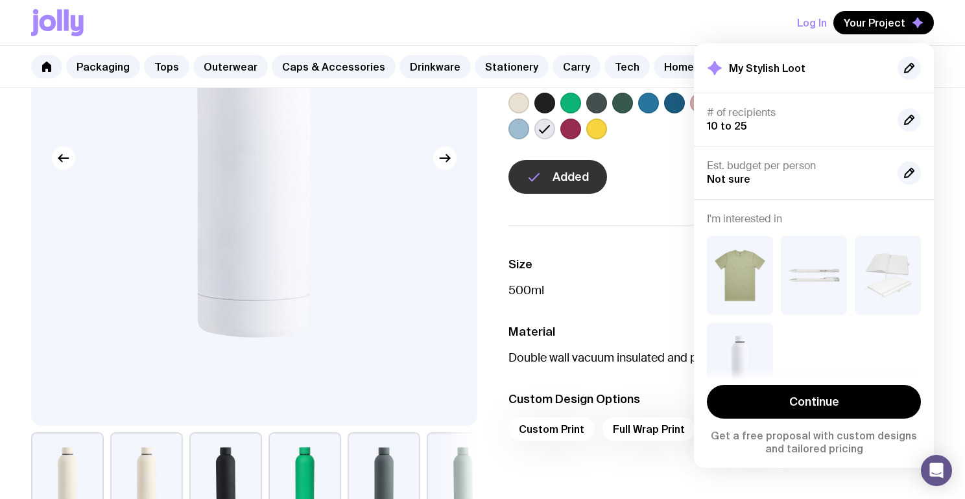
scroll to position [222, 0]
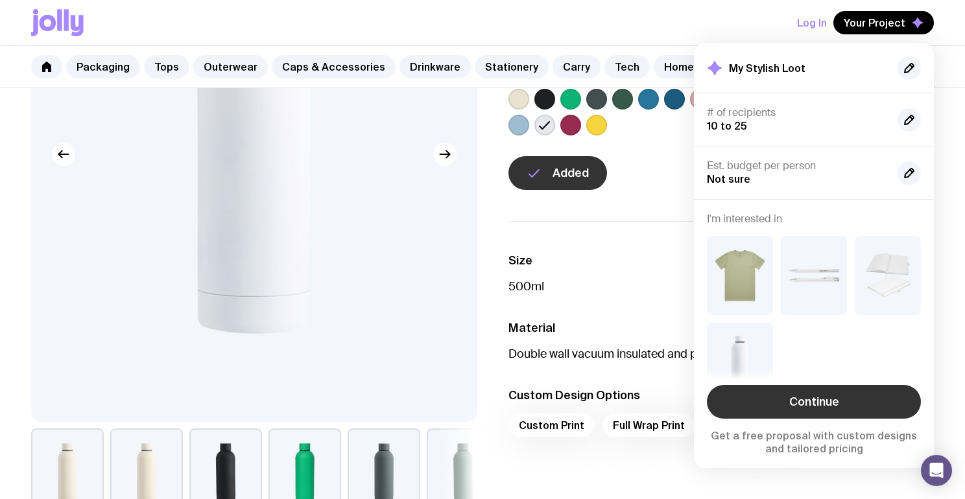
click at [758, 400] on link "Continue" at bounding box center [814, 402] width 214 height 34
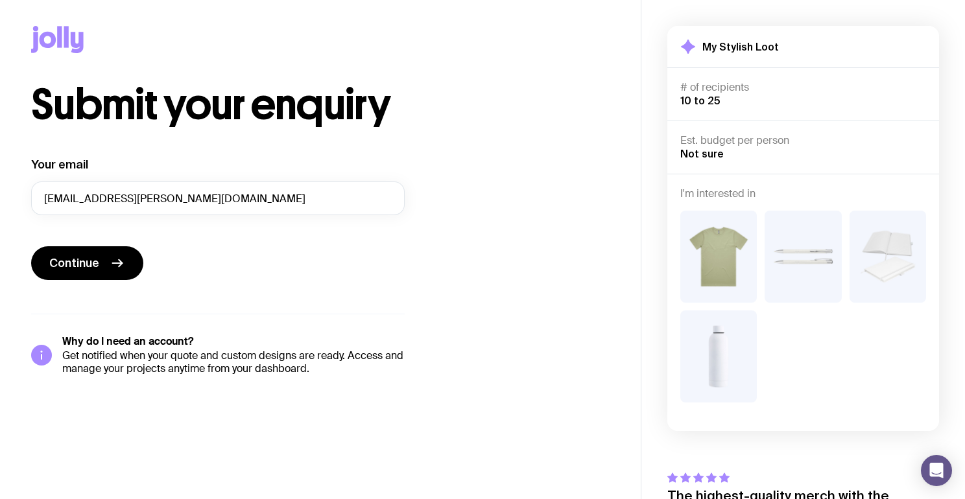
click at [725, 349] on img at bounding box center [718, 357] width 77 height 92
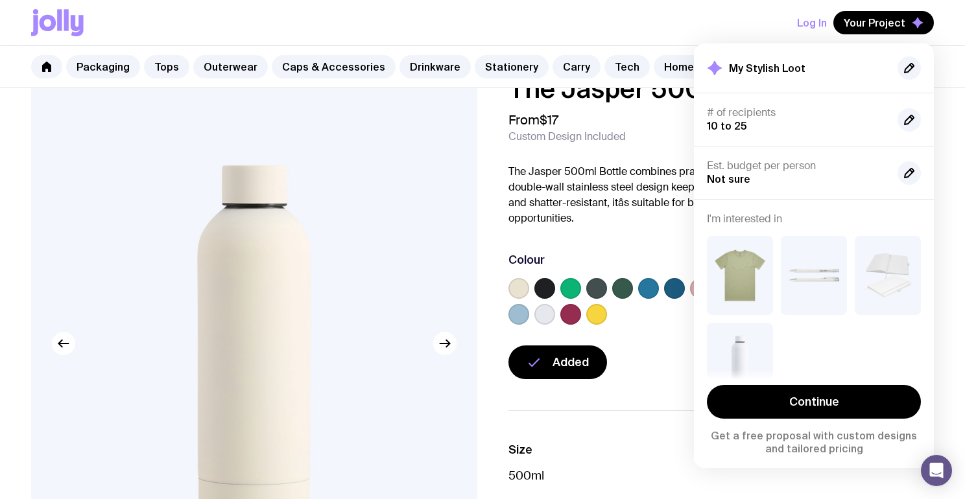
scroll to position [44, 0]
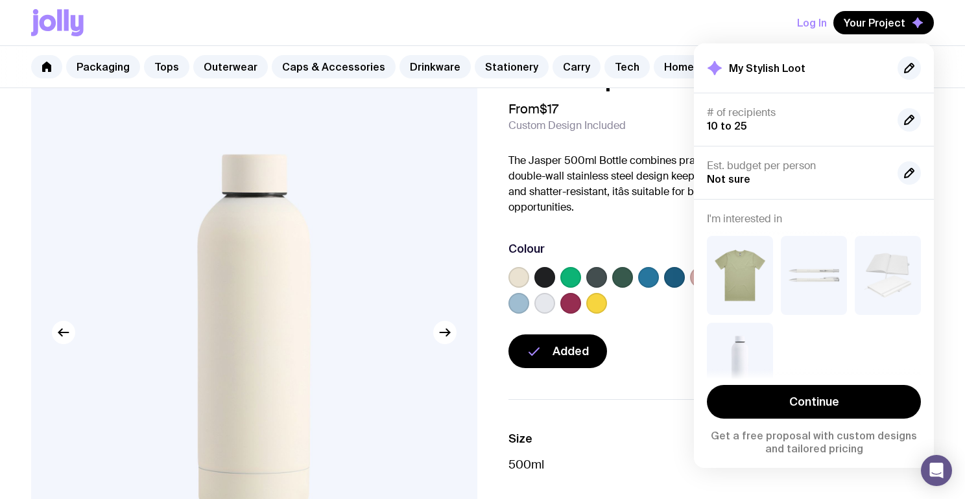
click at [520, 276] on label at bounding box center [519, 277] width 21 height 21
click at [0, 0] on input "radio" at bounding box center [0, 0] width 0 height 0
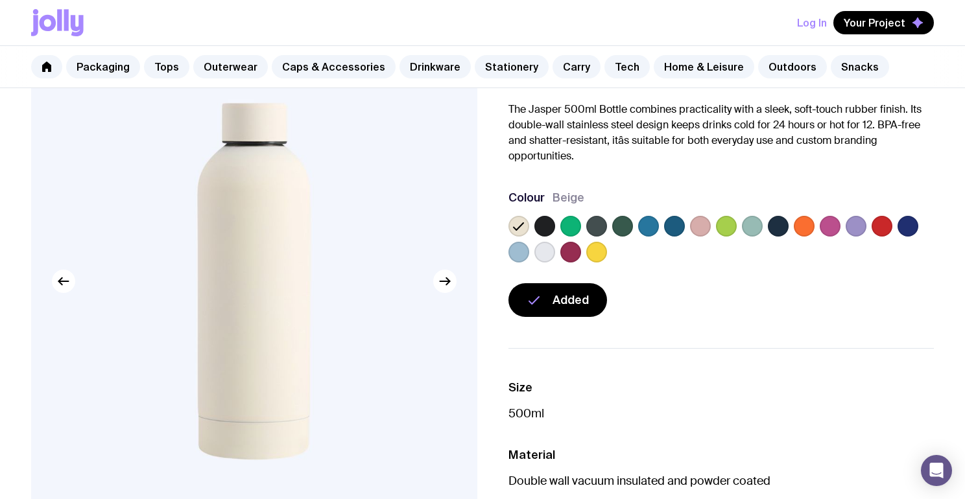
scroll to position [73, 0]
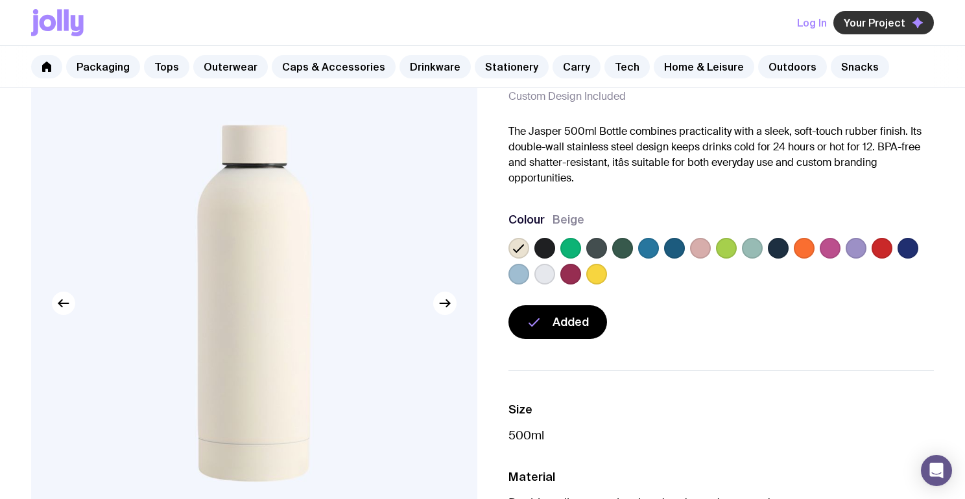
click at [904, 15] on button "Your Project" at bounding box center [884, 22] width 101 height 23
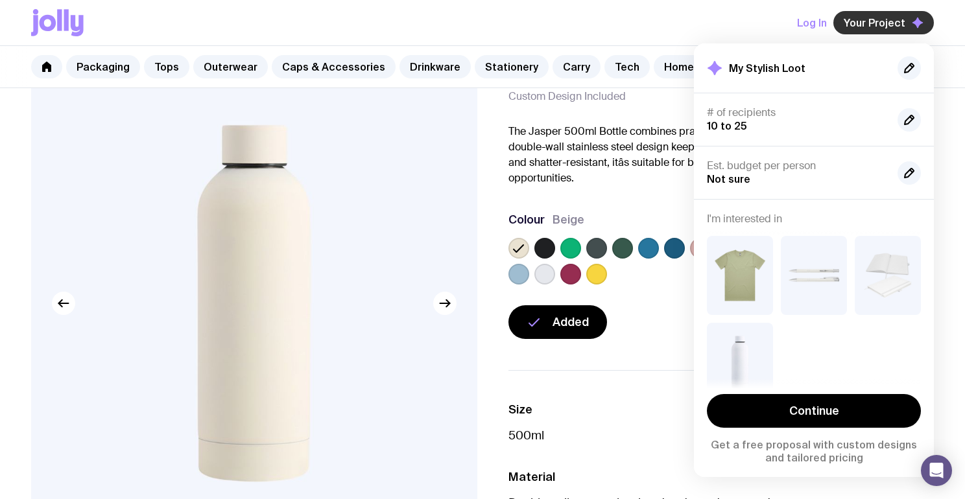
click at [904, 19] on span "Your Project" at bounding box center [875, 22] width 62 height 13
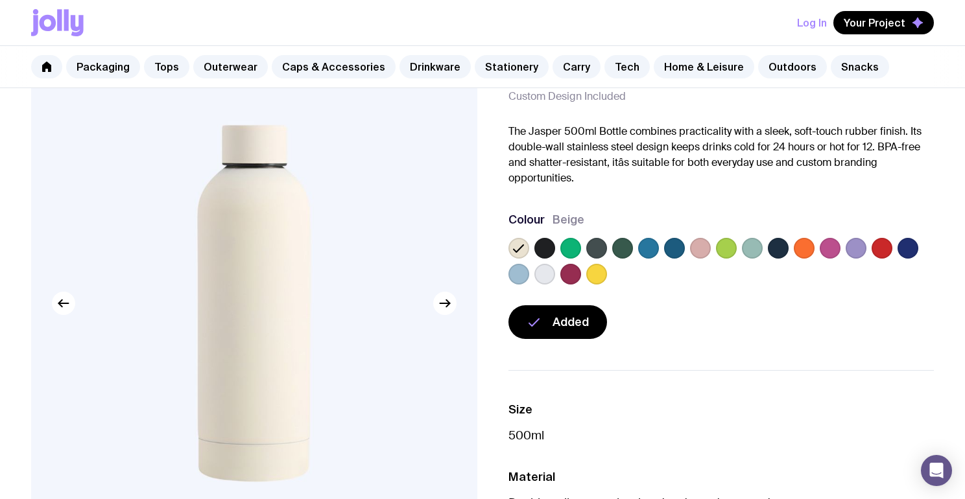
click at [521, 251] on icon at bounding box center [519, 249] width 16 height 16
click at [0, 0] on input "radio" at bounding box center [0, 0] width 0 height 0
click at [566, 310] on button "Remove" at bounding box center [563, 323] width 108 height 34
click at [861, 27] on span "Your Project" at bounding box center [875, 22] width 62 height 13
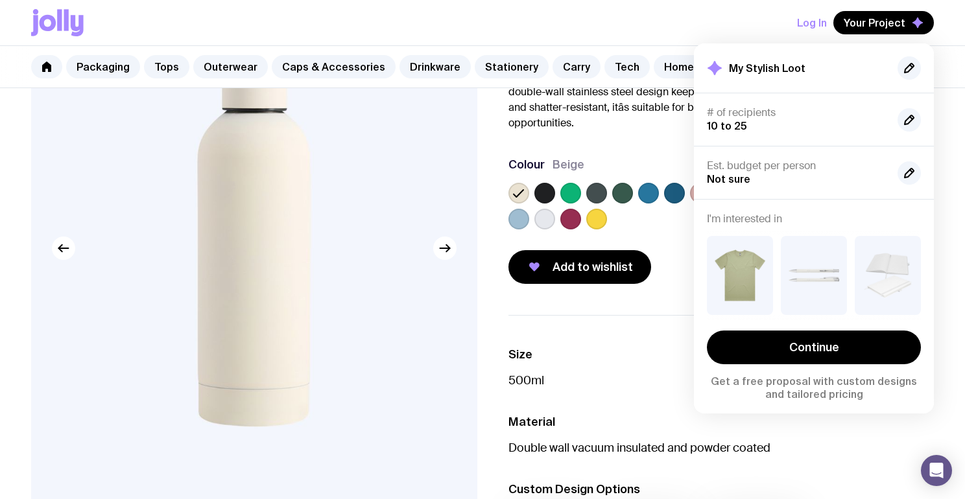
scroll to position [167, 0]
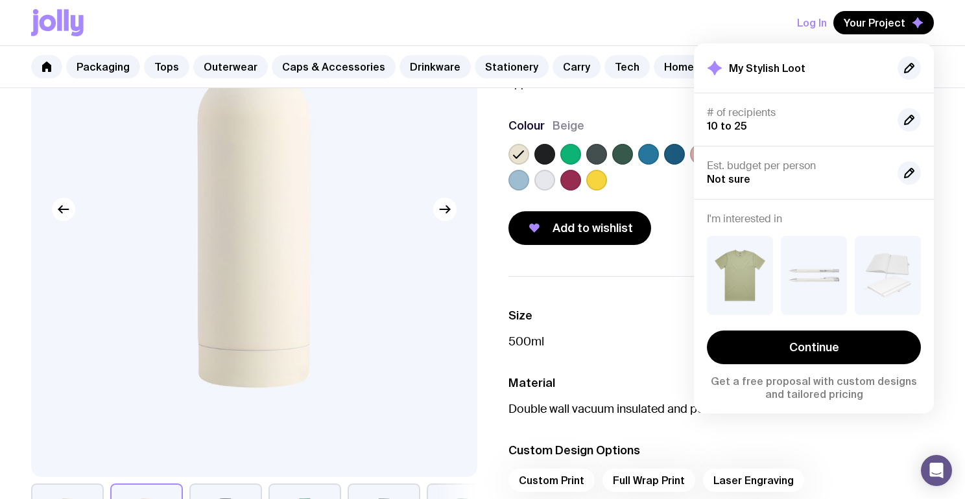
click at [638, 287] on ul "Size 500ml Material Double wall vacuum insulated and powder coated Custom Desig…" at bounding box center [722, 403] width 426 height 255
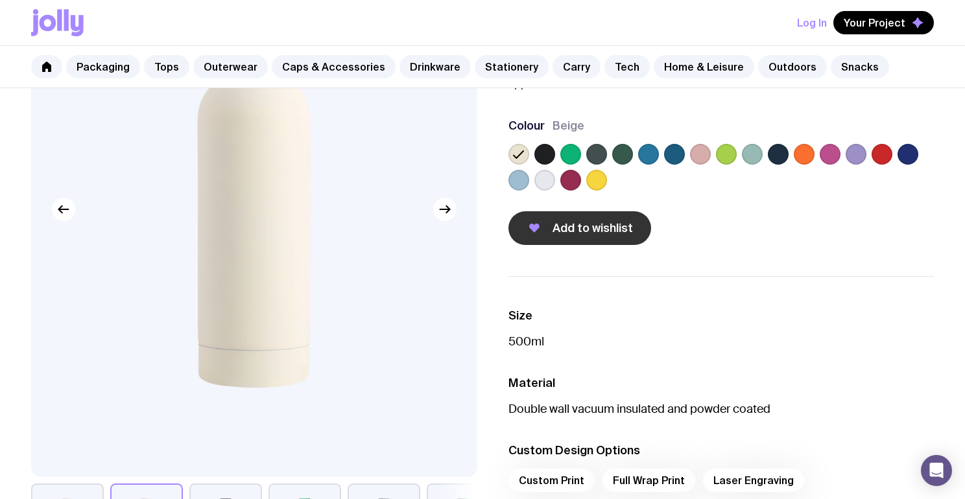
click at [601, 235] on span "Add to wishlist" at bounding box center [593, 229] width 80 height 16
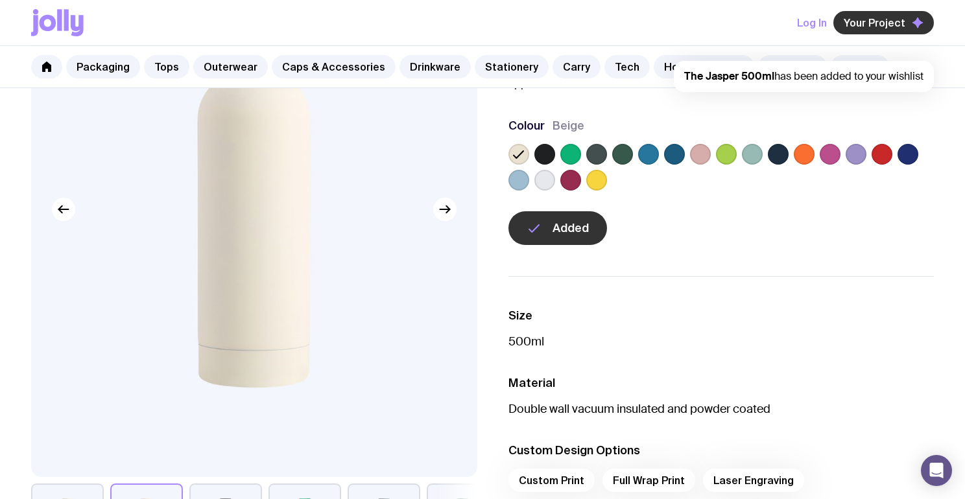
click at [889, 27] on span "Your Project" at bounding box center [875, 22] width 62 height 13
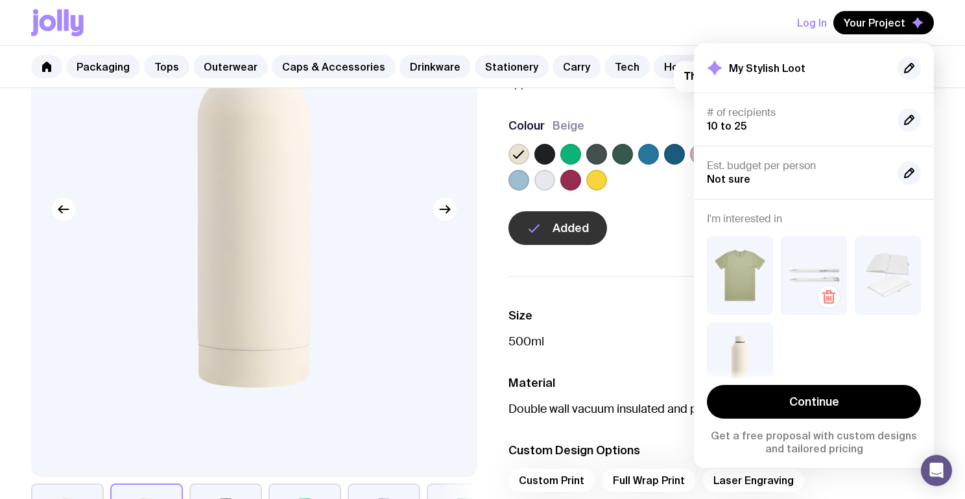
scroll to position [32, 0]
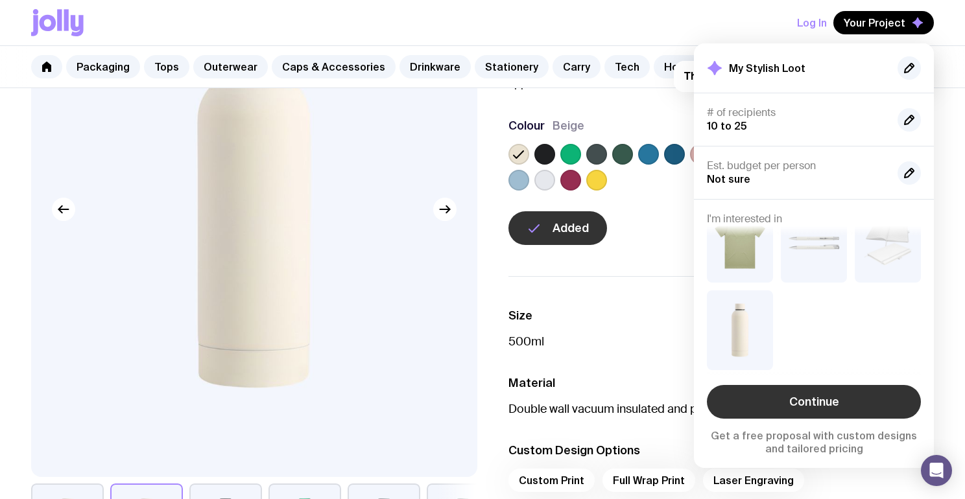
click at [803, 410] on link "Continue" at bounding box center [814, 402] width 214 height 34
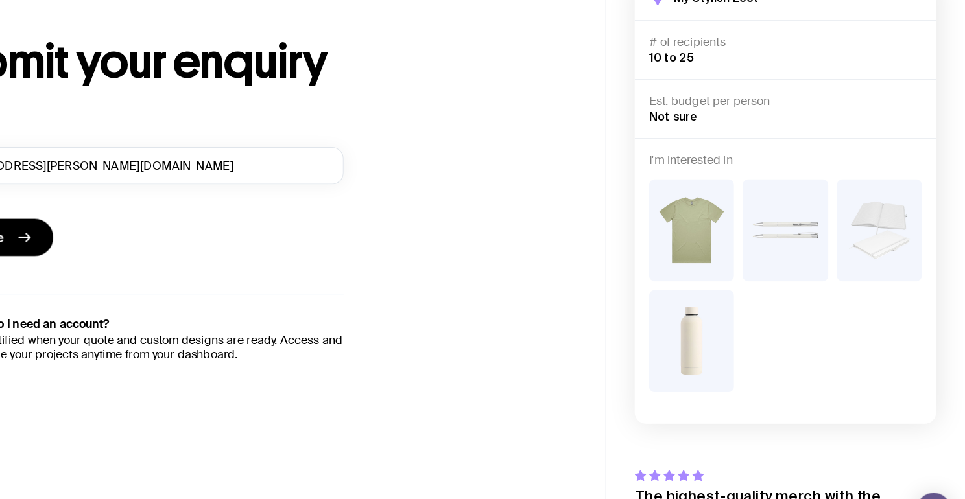
scroll to position [38, 0]
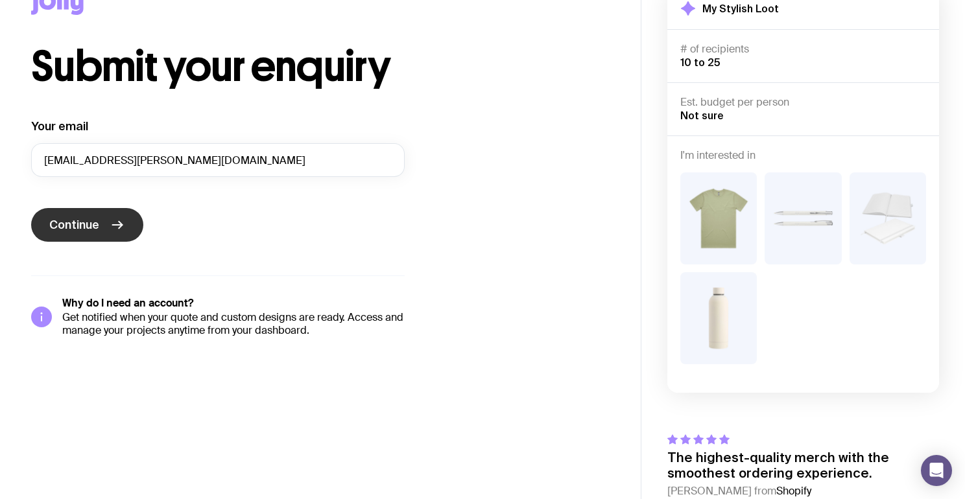
click at [120, 232] on icon "submit" at bounding box center [118, 225] width 16 height 16
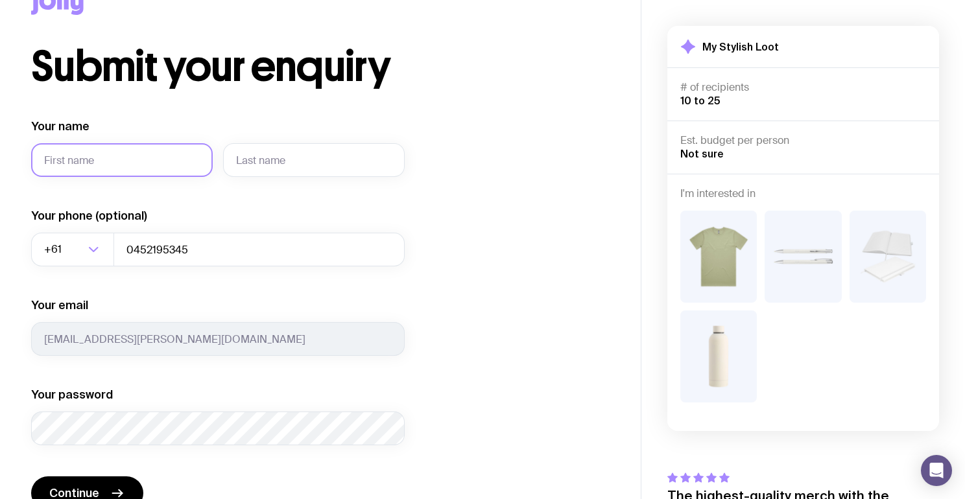
click at [152, 167] on input "Your name" at bounding box center [122, 160] width 182 height 34
type input "Jemma"
type input "[PERSON_NAME]"
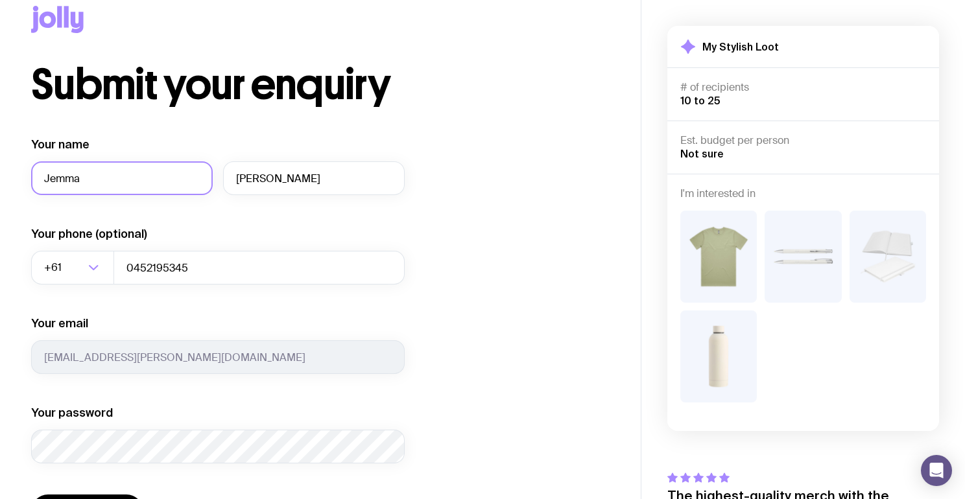
scroll to position [0, 0]
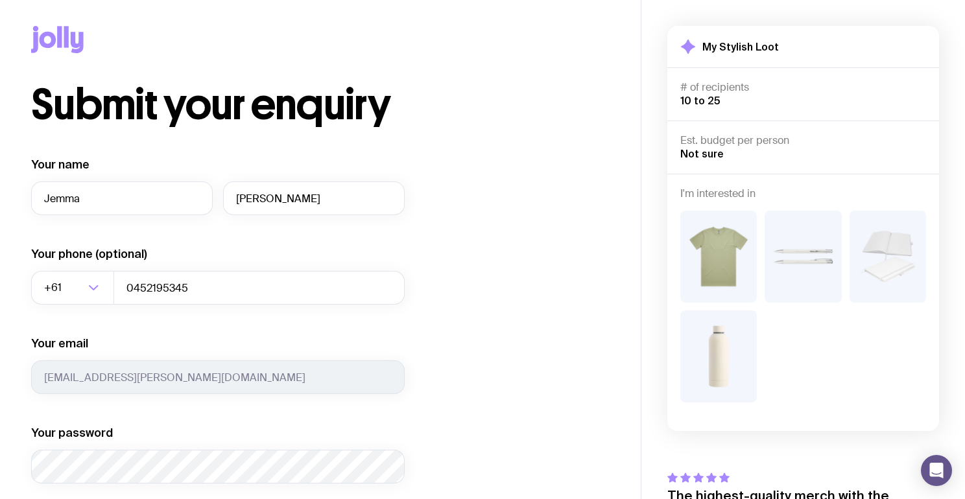
click at [533, 149] on div "Submit your enquiry Your name [PERSON_NAME] Your phone (optional) +61 Loading..…" at bounding box center [320, 364] width 579 height 560
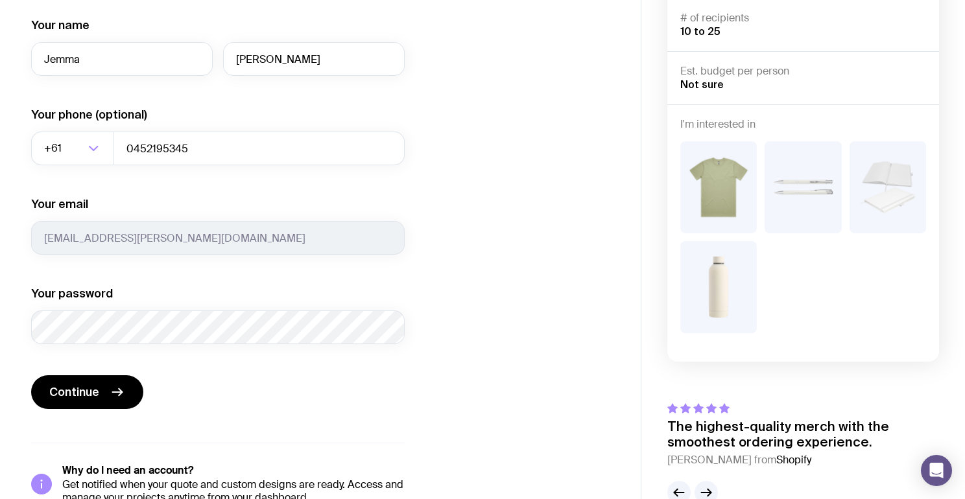
scroll to position [142, 0]
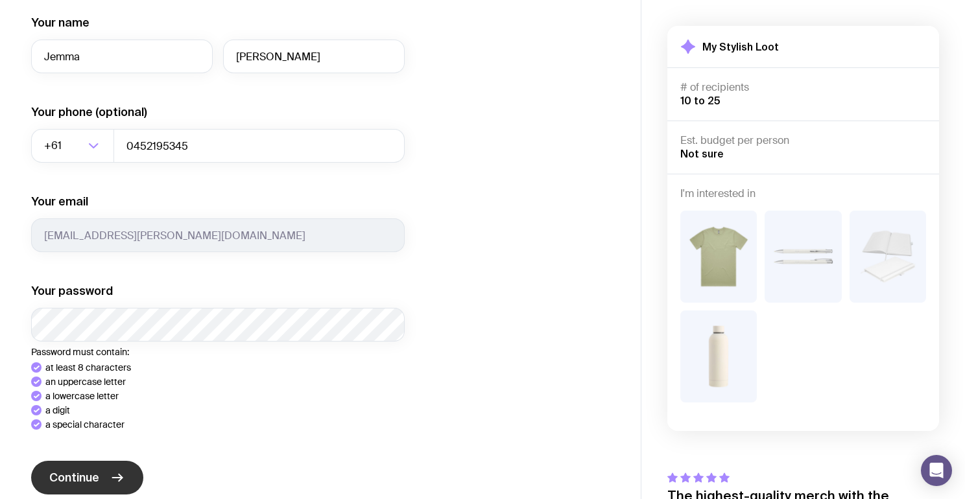
click at [110, 475] on div "Your name [PERSON_NAME] Your phone (optional) +61 Loading... 0452195345 Your em…" at bounding box center [218, 302] width 374 height 575
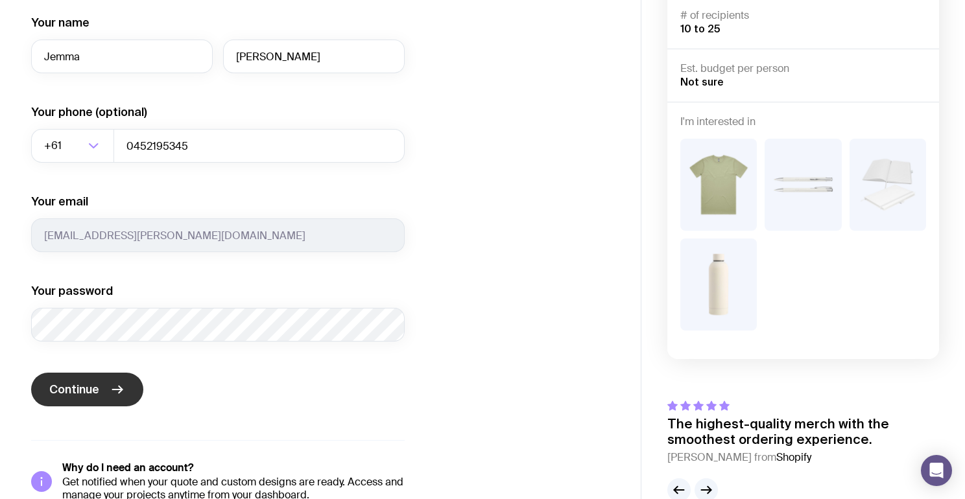
click at [115, 385] on icon "submit" at bounding box center [118, 390] width 16 height 16
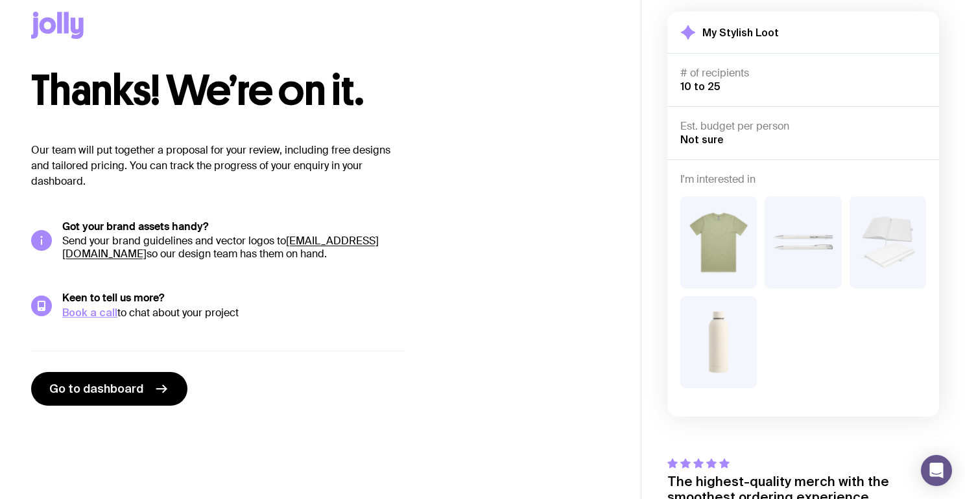
scroll to position [0, 0]
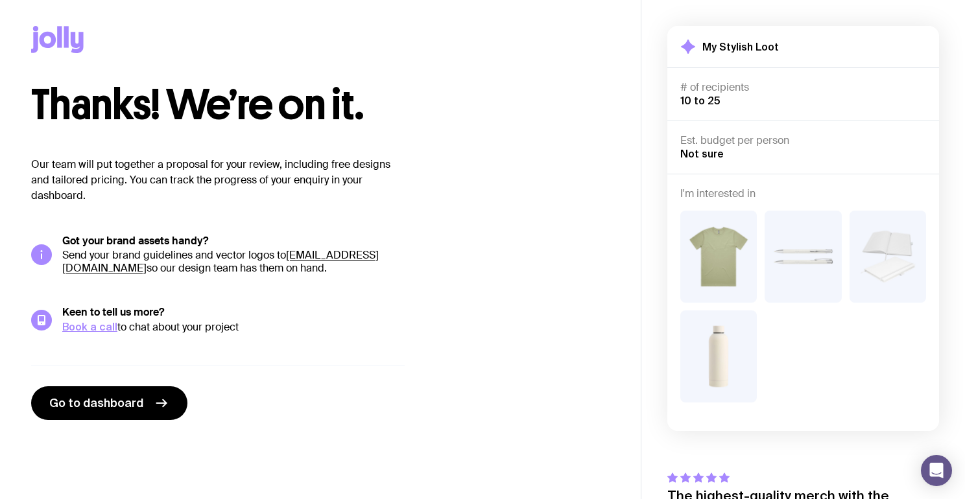
drag, startPoint x: 184, startPoint y: 269, endPoint x: 58, endPoint y: 270, distance: 125.8
click at [58, 270] on div "Got your brand assets handy? Send your brand guidelines and vector logos to [EM…" at bounding box center [218, 255] width 374 height 40
copy p "[EMAIL_ADDRESS][DOMAIN_NAME]"
